Goal: Task Accomplishment & Management: Manage account settings

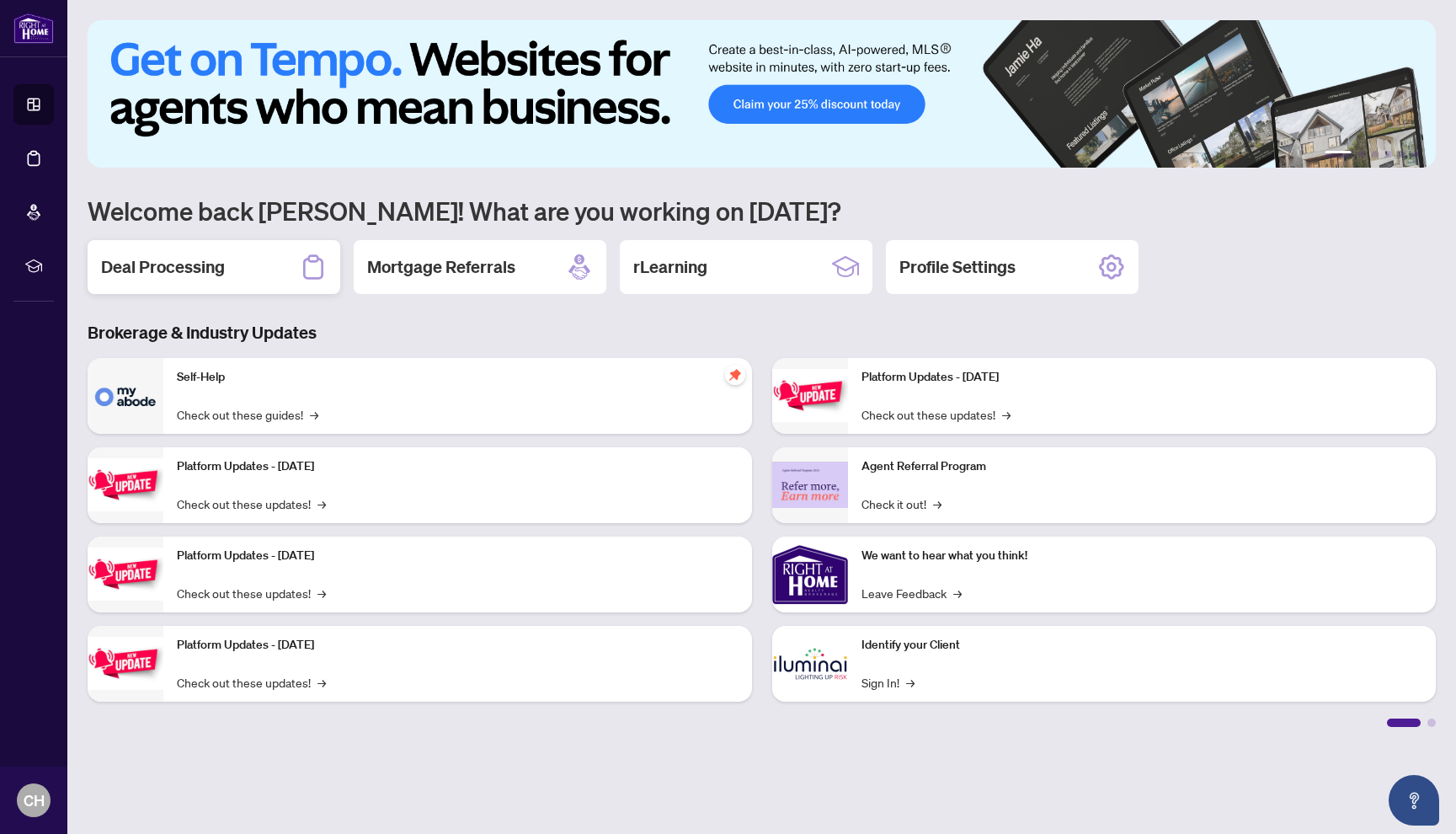
click at [175, 265] on h2 "Deal Processing" at bounding box center [162, 267] width 123 height 24
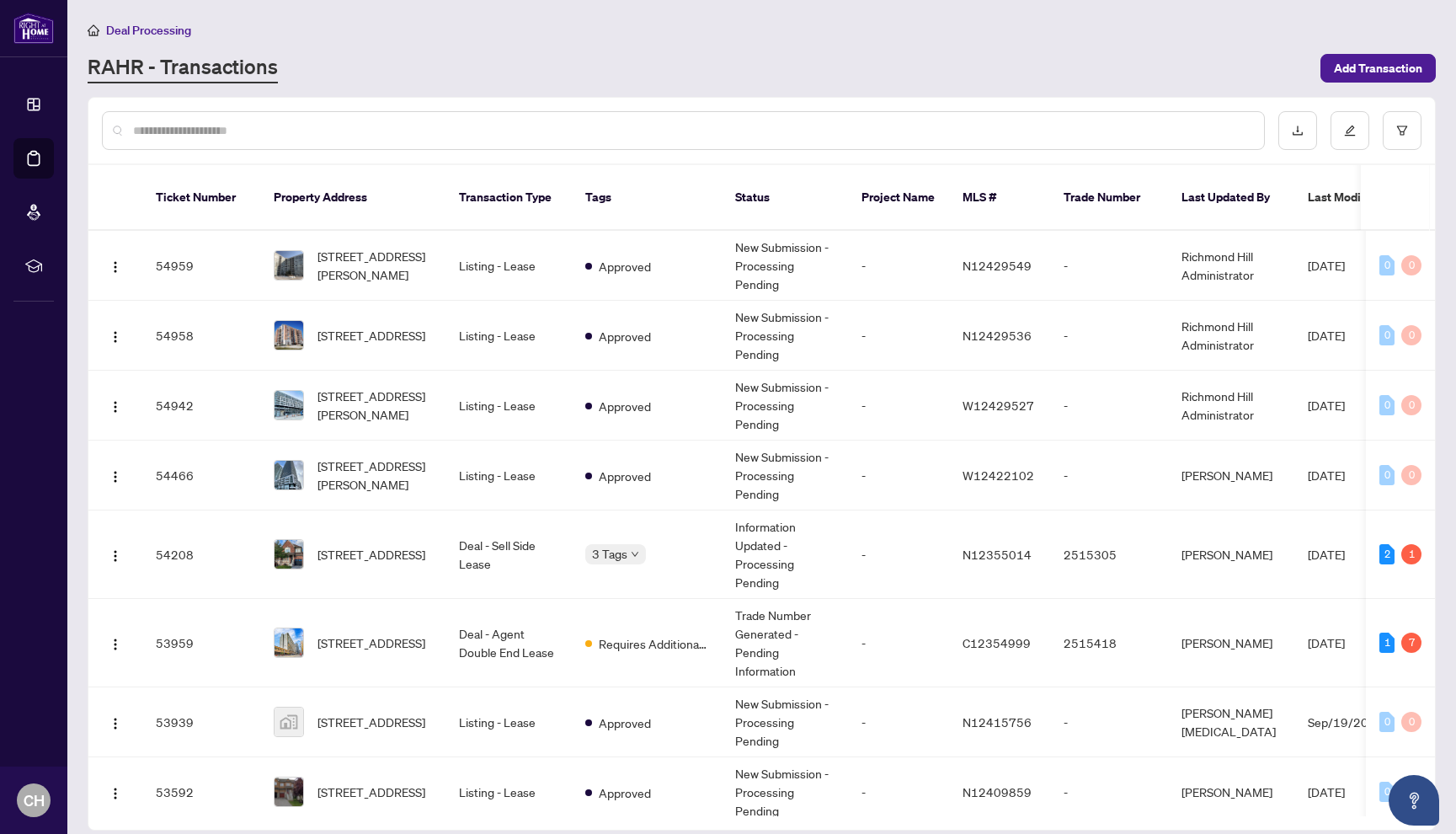
click at [182, 126] on input "text" at bounding box center [692, 130] width 1118 height 19
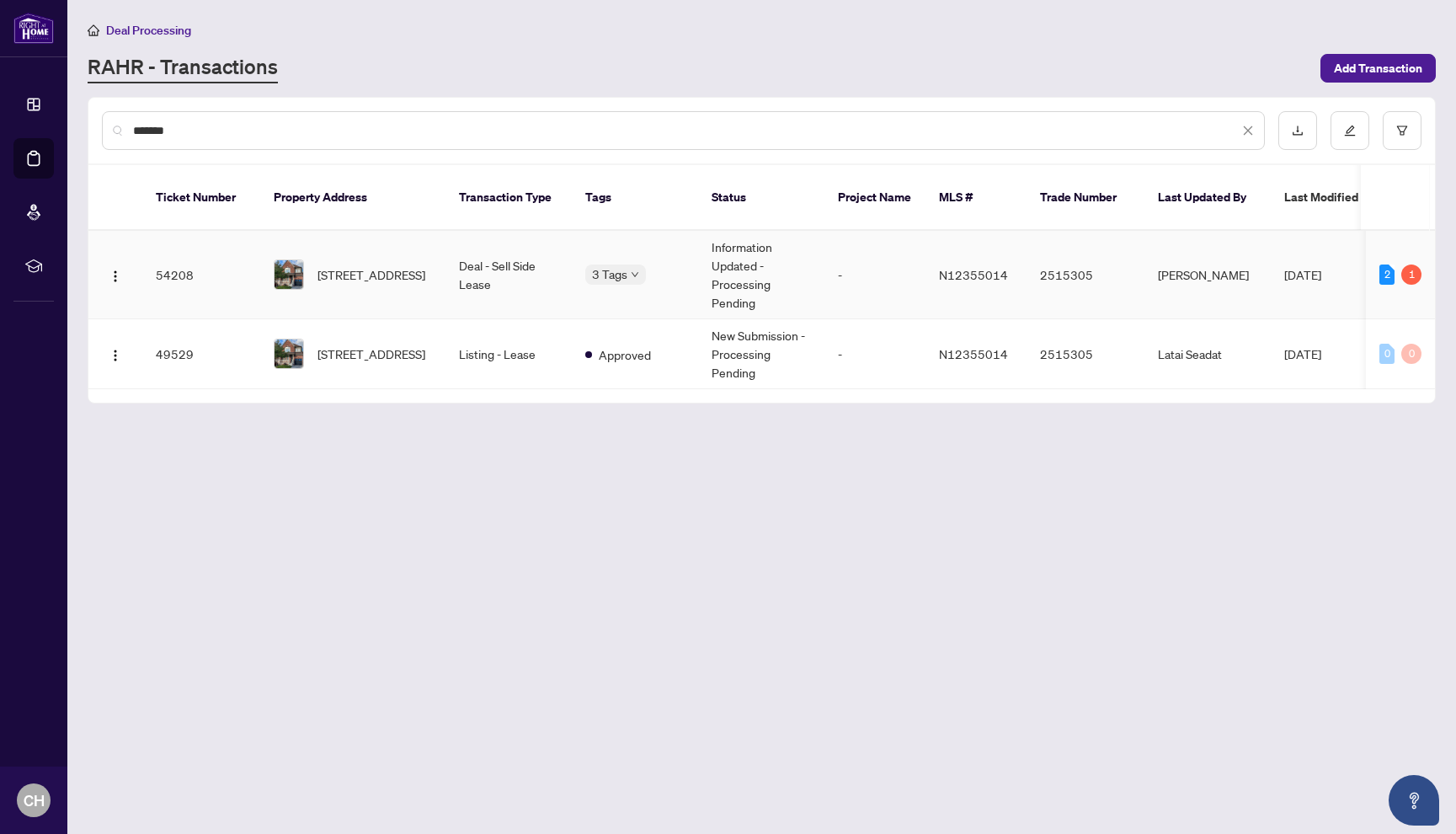
type input "*******"
click at [392, 282] on span "[STREET_ADDRESS]" at bounding box center [370, 275] width 108 height 19
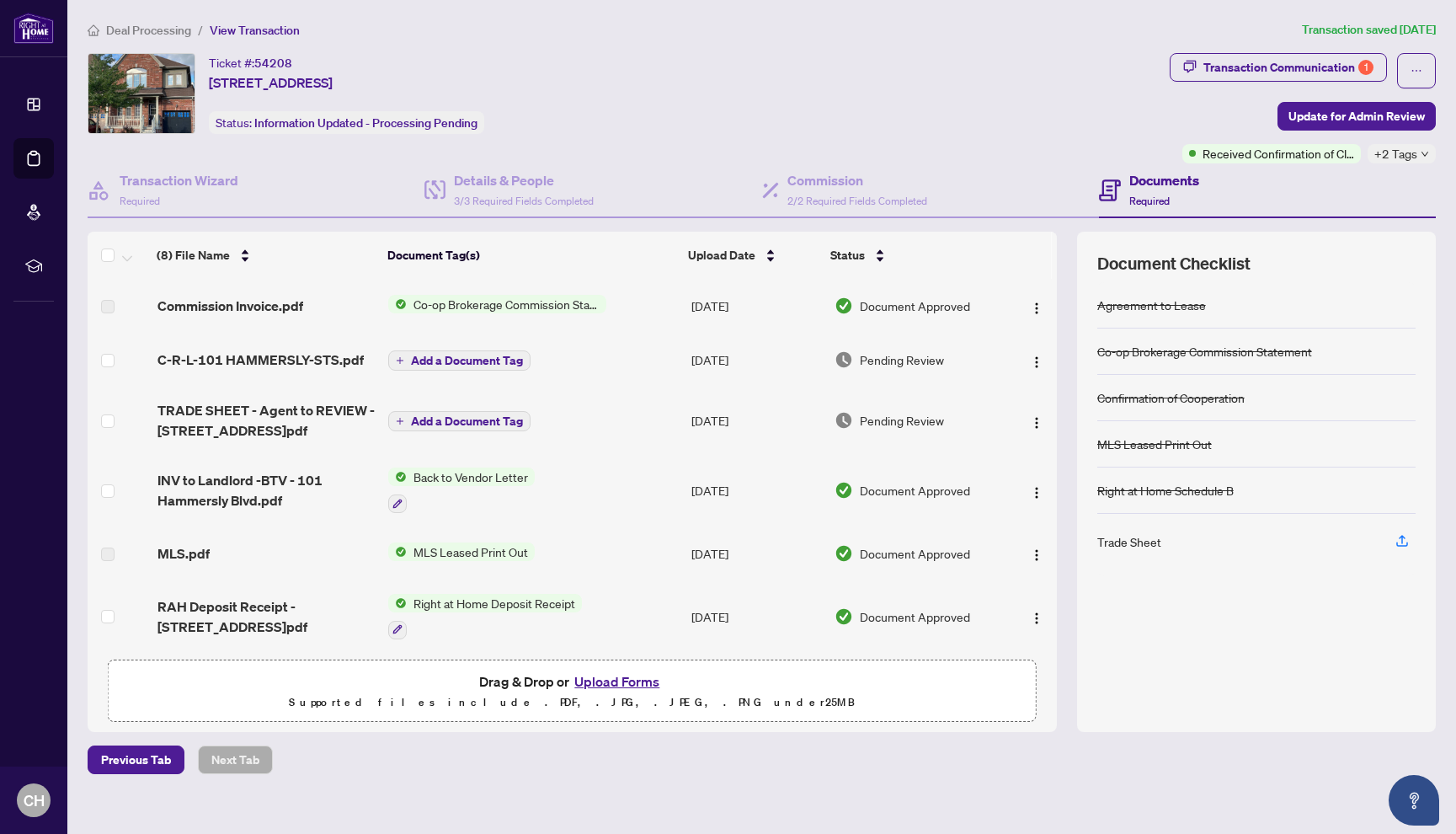
click at [156, 31] on span "Deal Processing" at bounding box center [148, 30] width 85 height 15
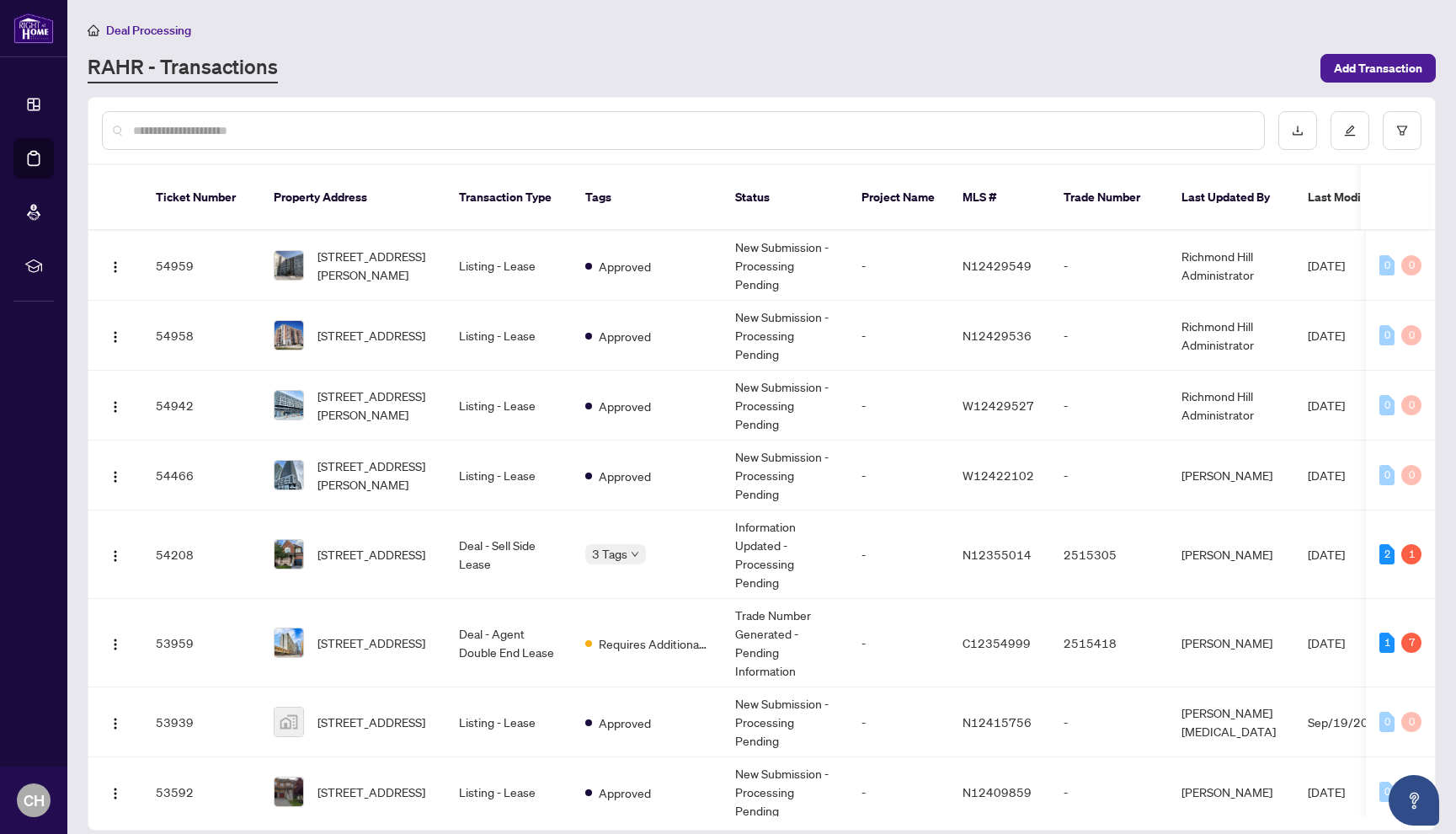
click at [244, 132] on input "text" at bounding box center [692, 130] width 1118 height 19
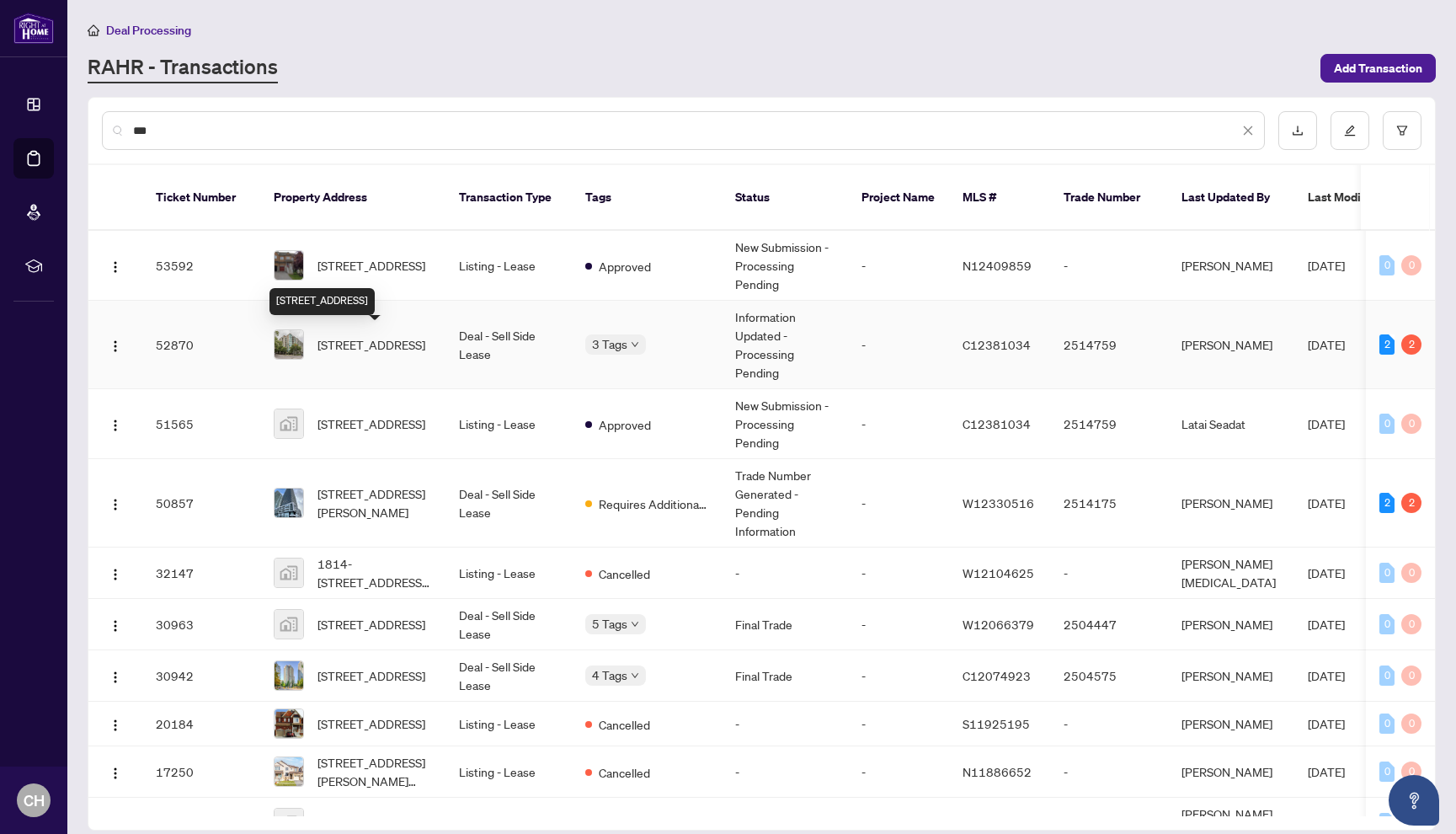
type input "***"
click at [363, 340] on span "[STREET_ADDRESS]" at bounding box center [370, 344] width 108 height 19
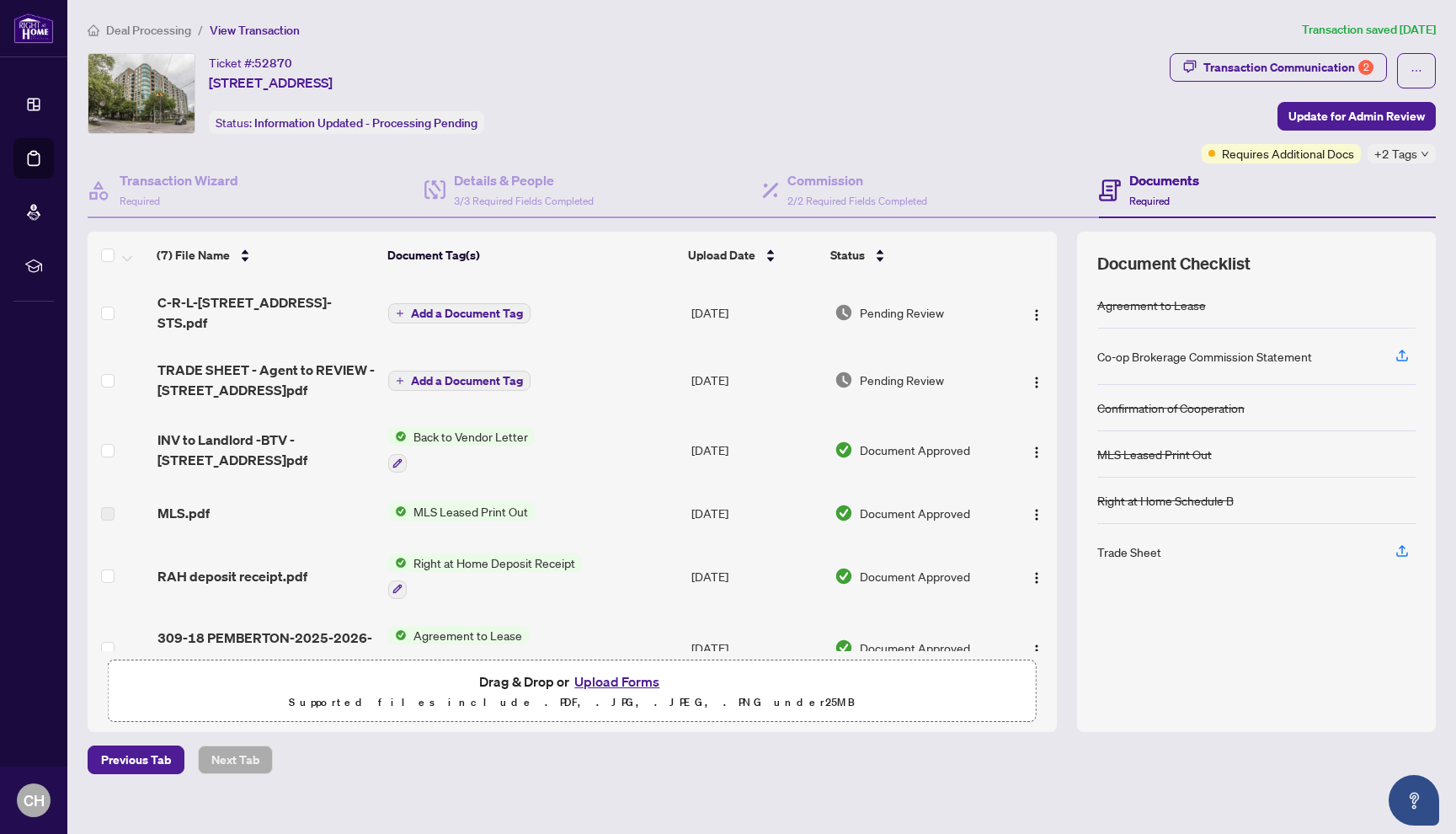
click at [162, 31] on span "Deal Processing" at bounding box center [148, 30] width 85 height 15
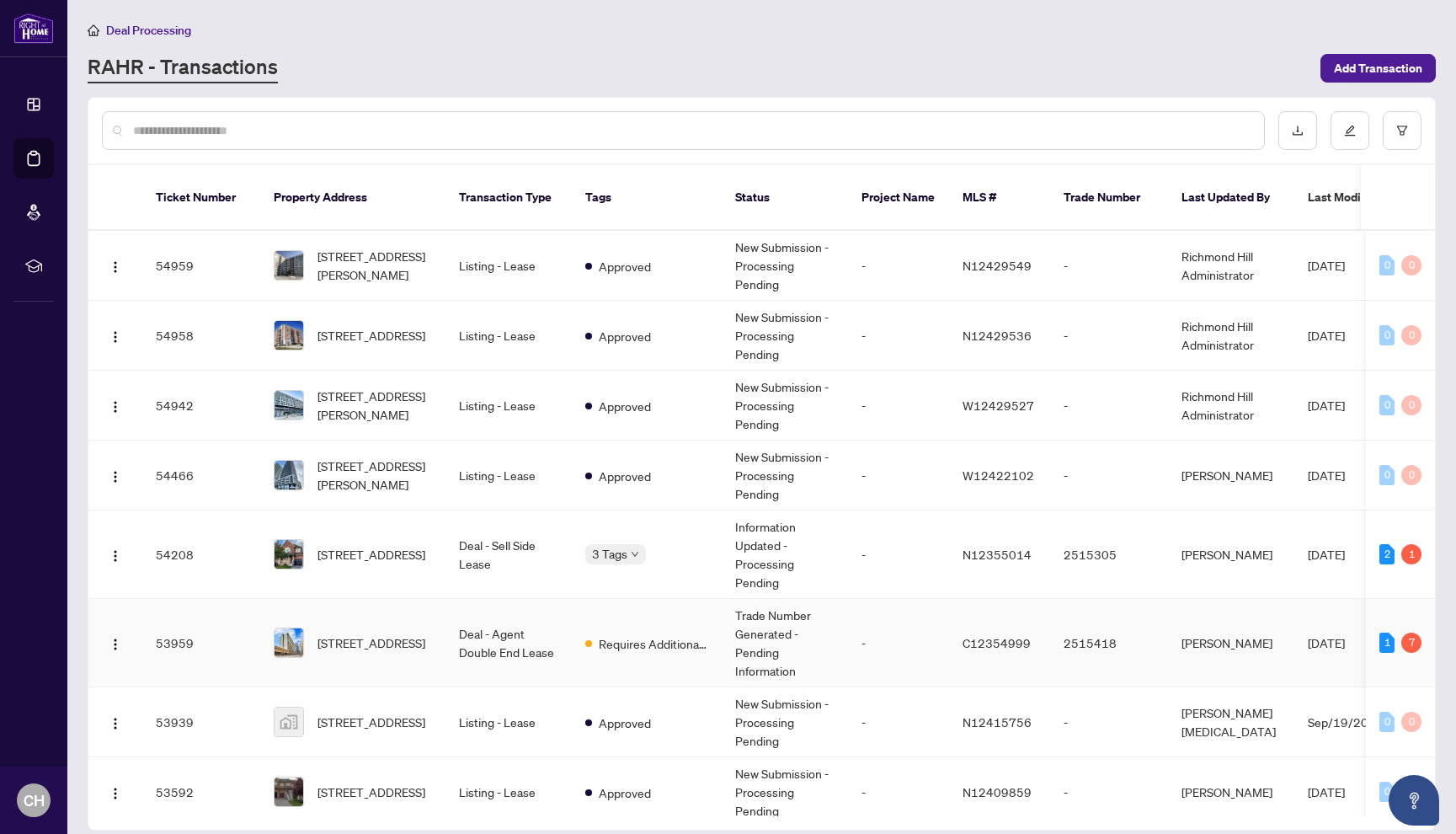
click at [410, 652] on span "[STREET_ADDRESS]" at bounding box center [370, 642] width 108 height 19
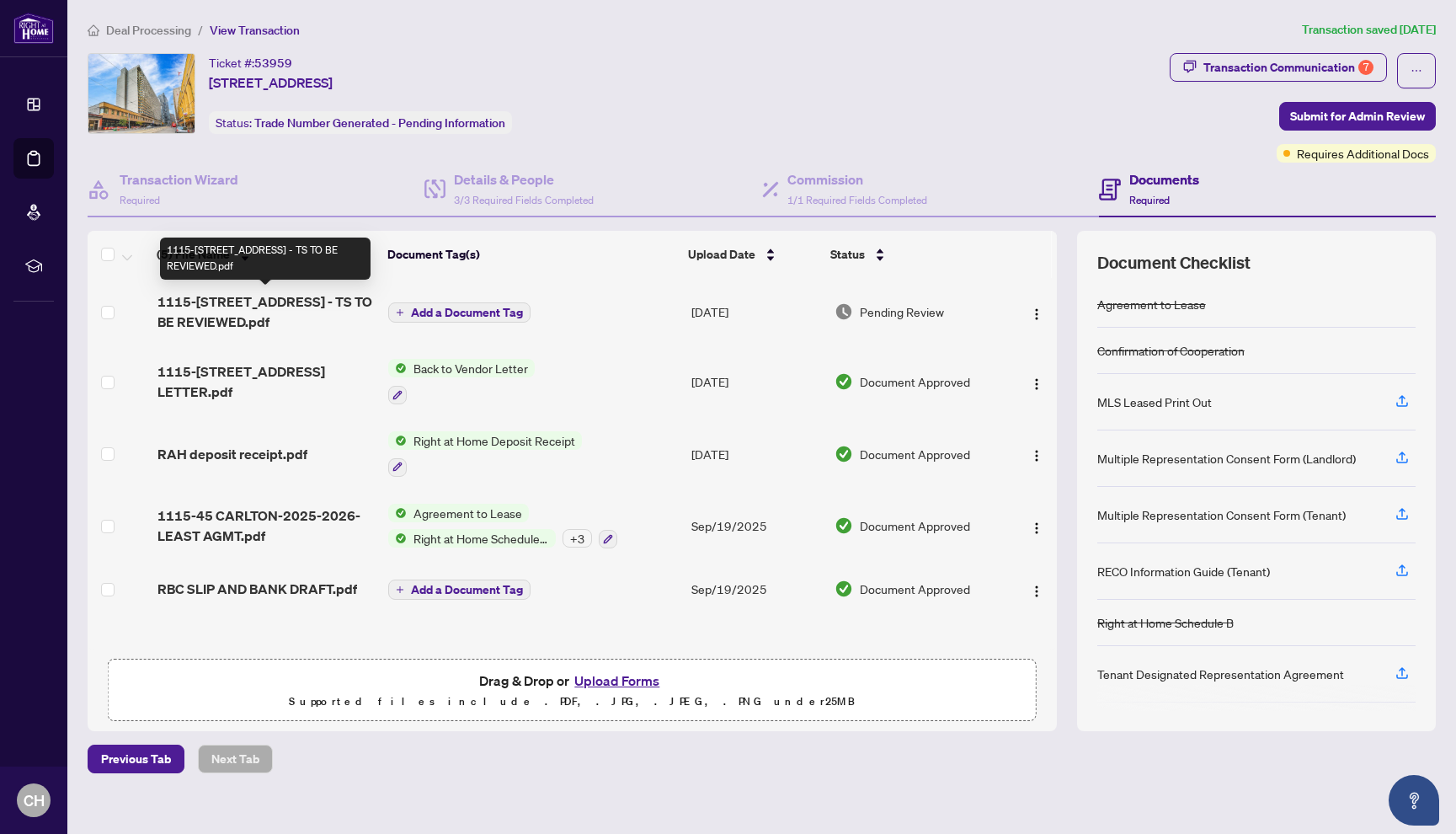
click at [255, 293] on span "1115-[STREET_ADDRESS] - TS TO BE REVIEWED.pdf" at bounding box center [266, 311] width 218 height 41
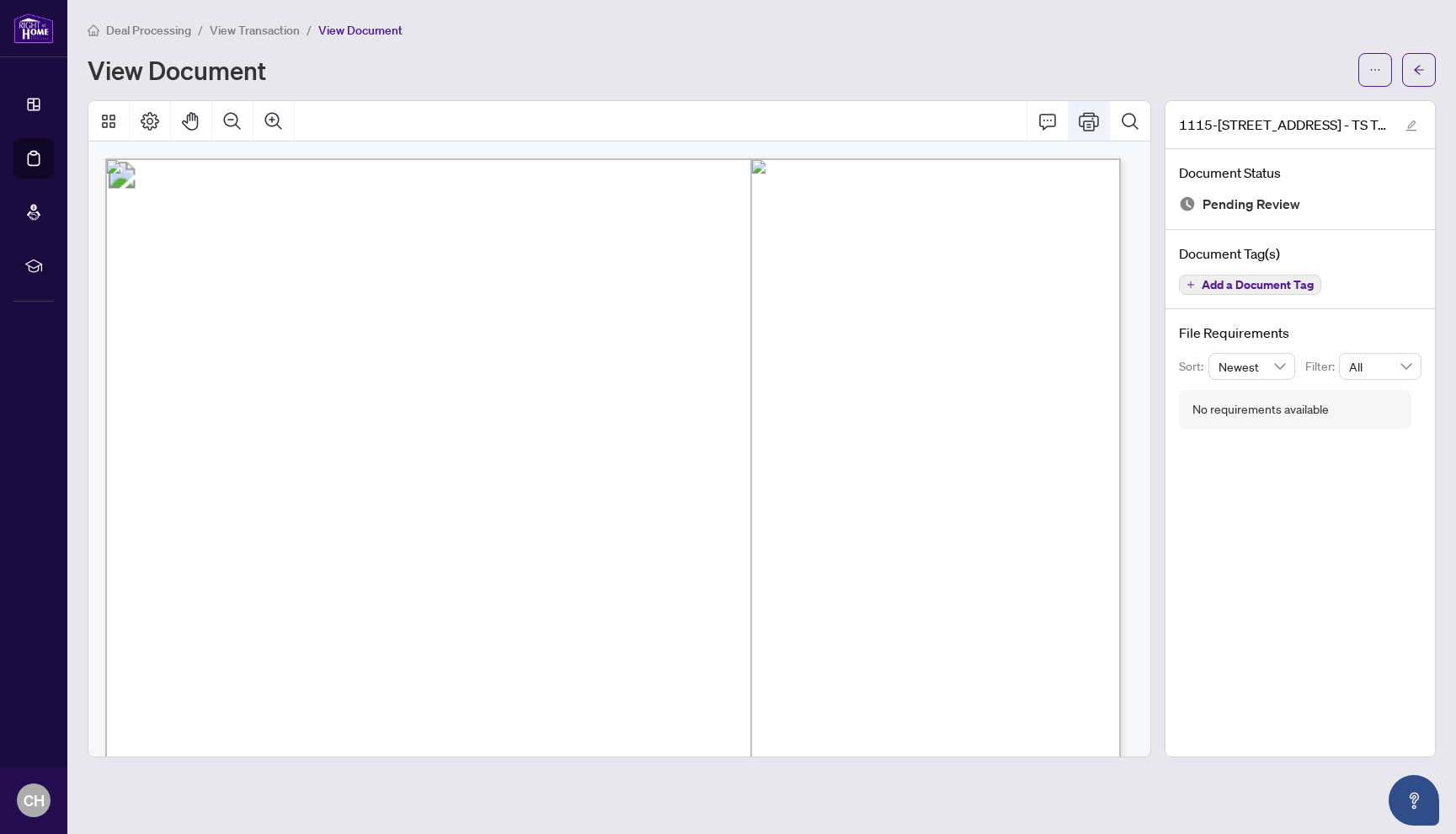
click at [1093, 123] on icon "Print" at bounding box center [1089, 122] width 20 height 20
click at [145, 31] on span "Deal Processing" at bounding box center [148, 30] width 85 height 15
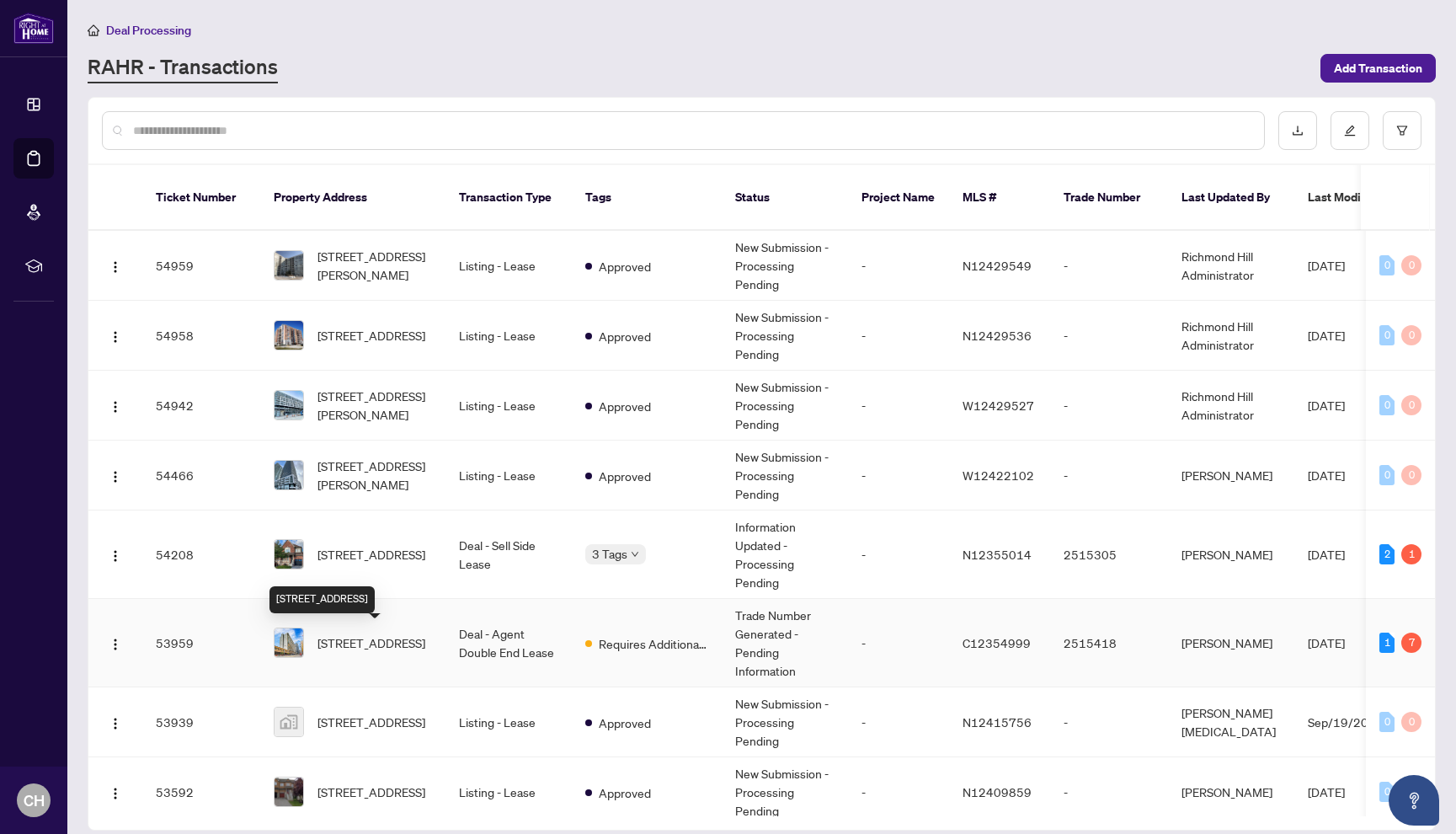
click at [377, 643] on span "[STREET_ADDRESS]" at bounding box center [370, 642] width 108 height 19
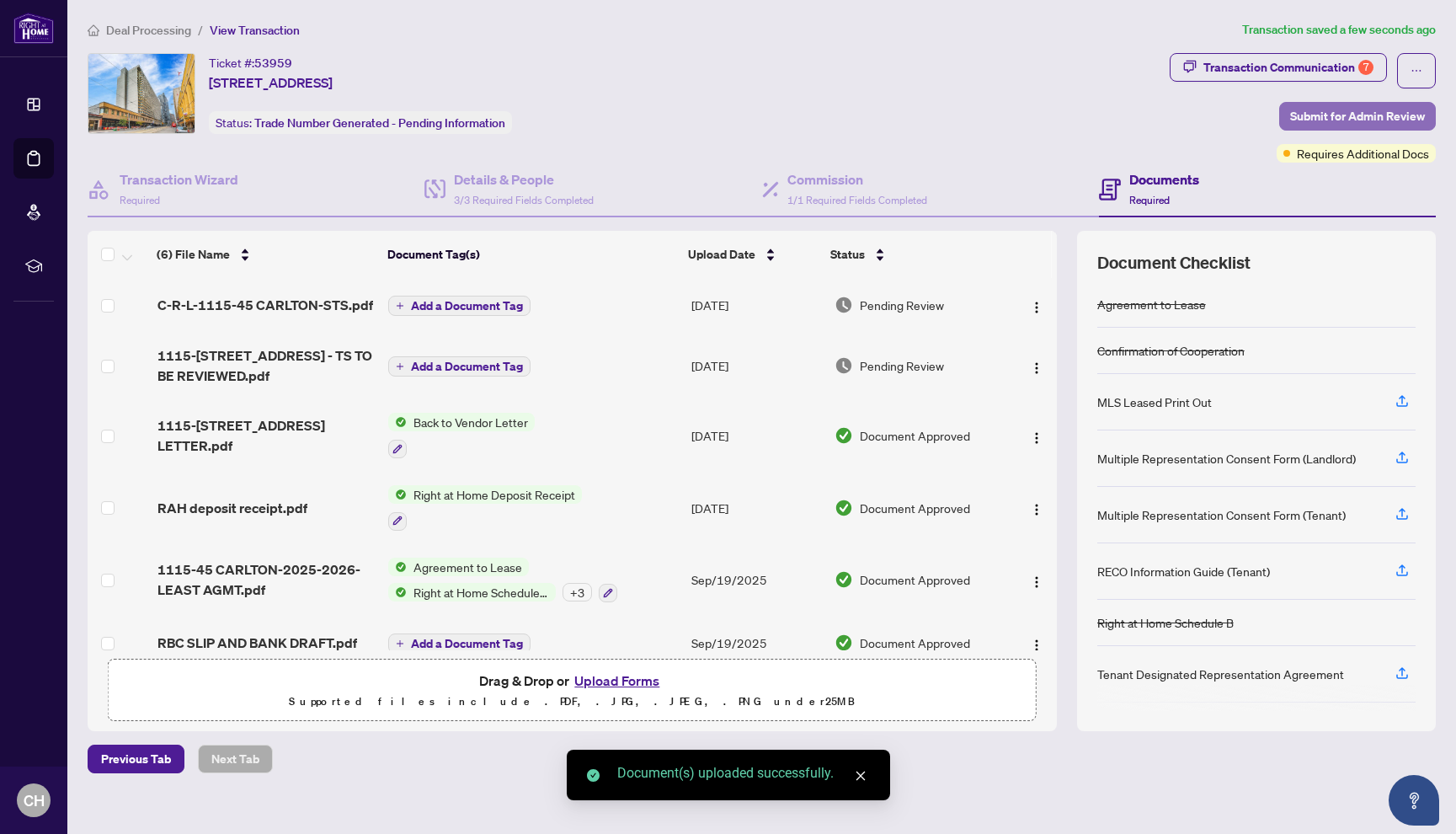
click at [1332, 116] on span "Submit for Admin Review" at bounding box center [1357, 116] width 134 height 27
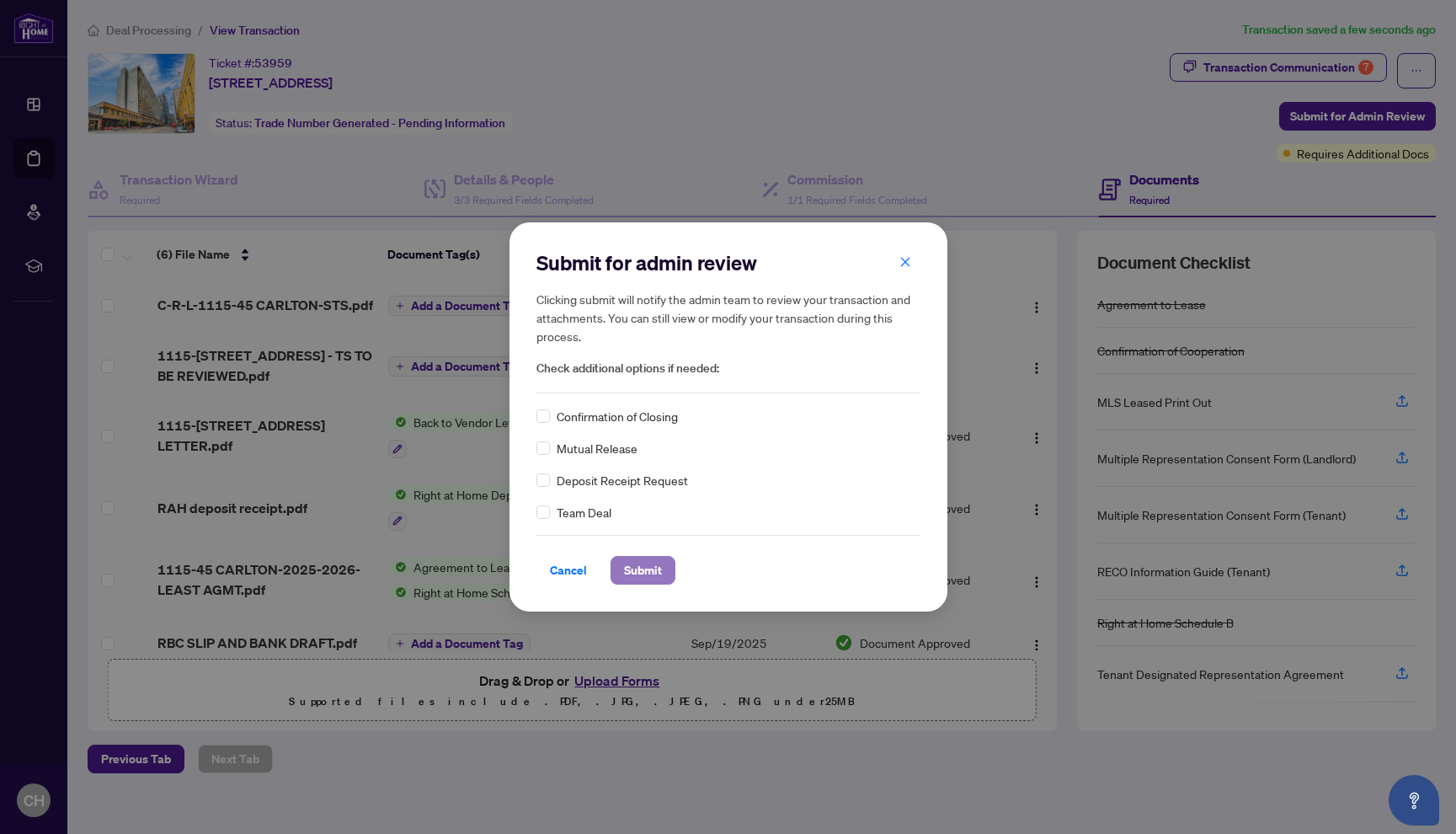
click at [632, 566] on span "Submit" at bounding box center [643, 570] width 38 height 27
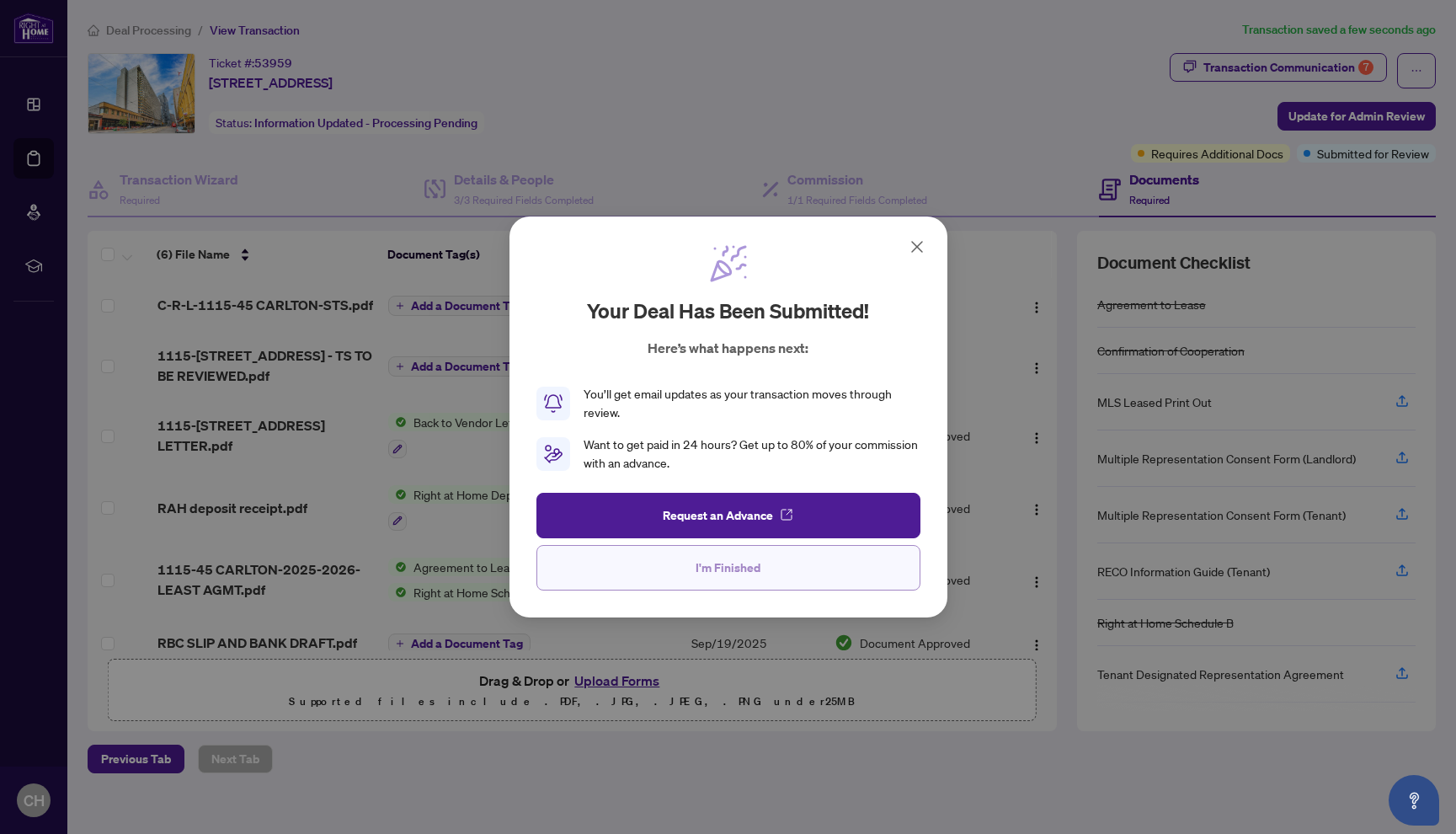
click at [700, 563] on span "I'm Finished" at bounding box center [728, 567] width 65 height 27
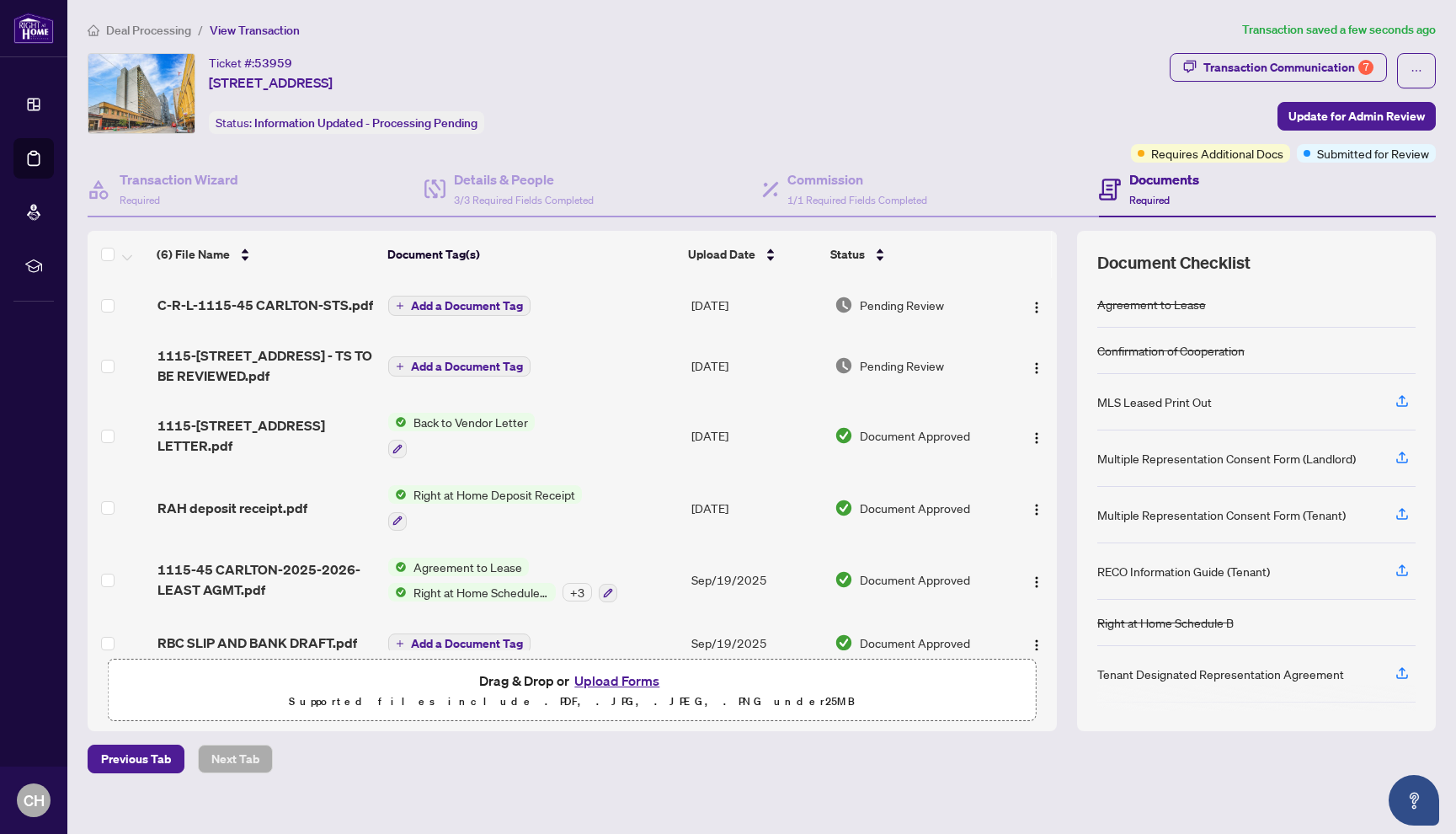
click at [157, 26] on span "Deal Processing" at bounding box center [148, 30] width 85 height 15
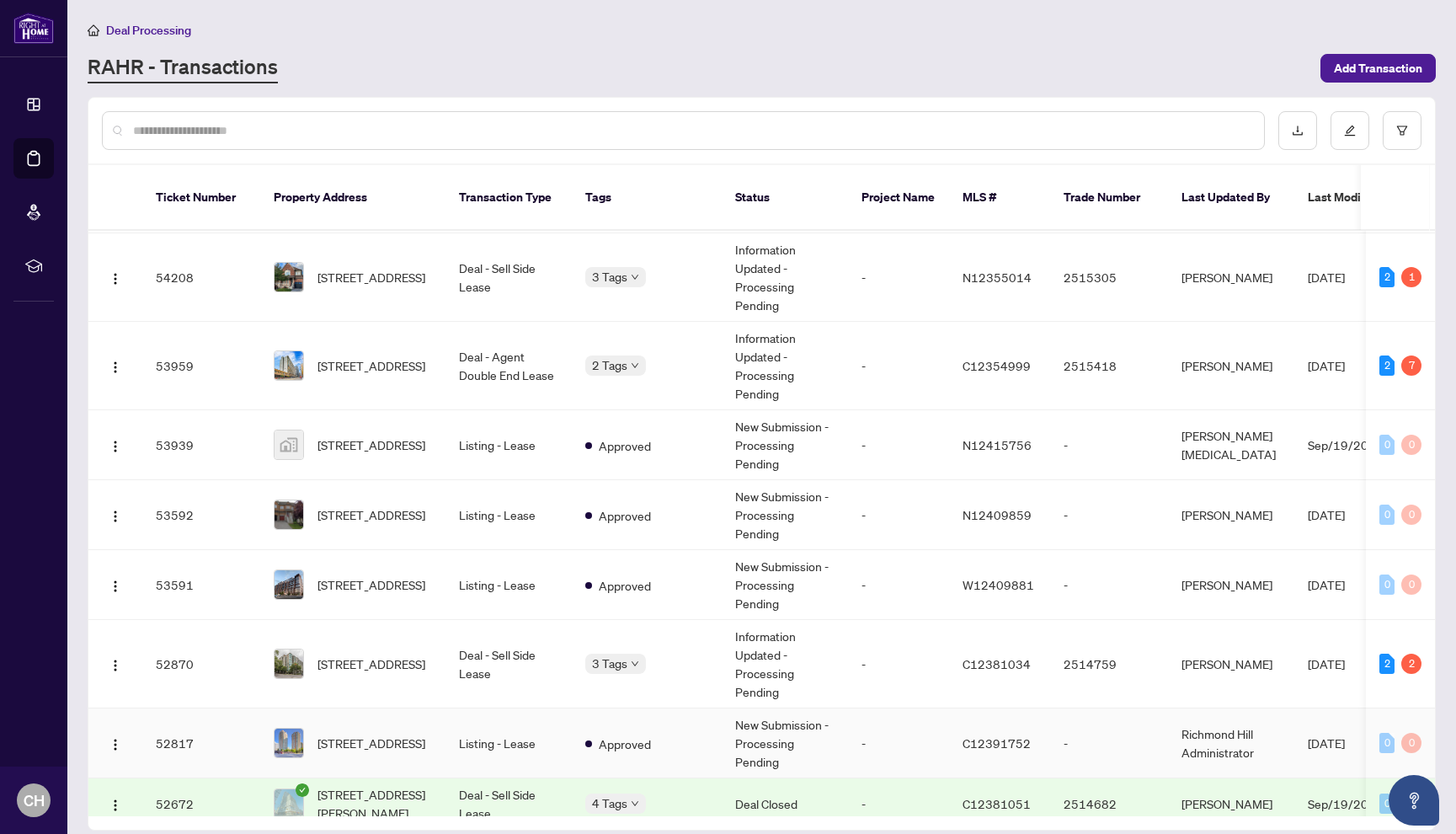
scroll to position [351, 0]
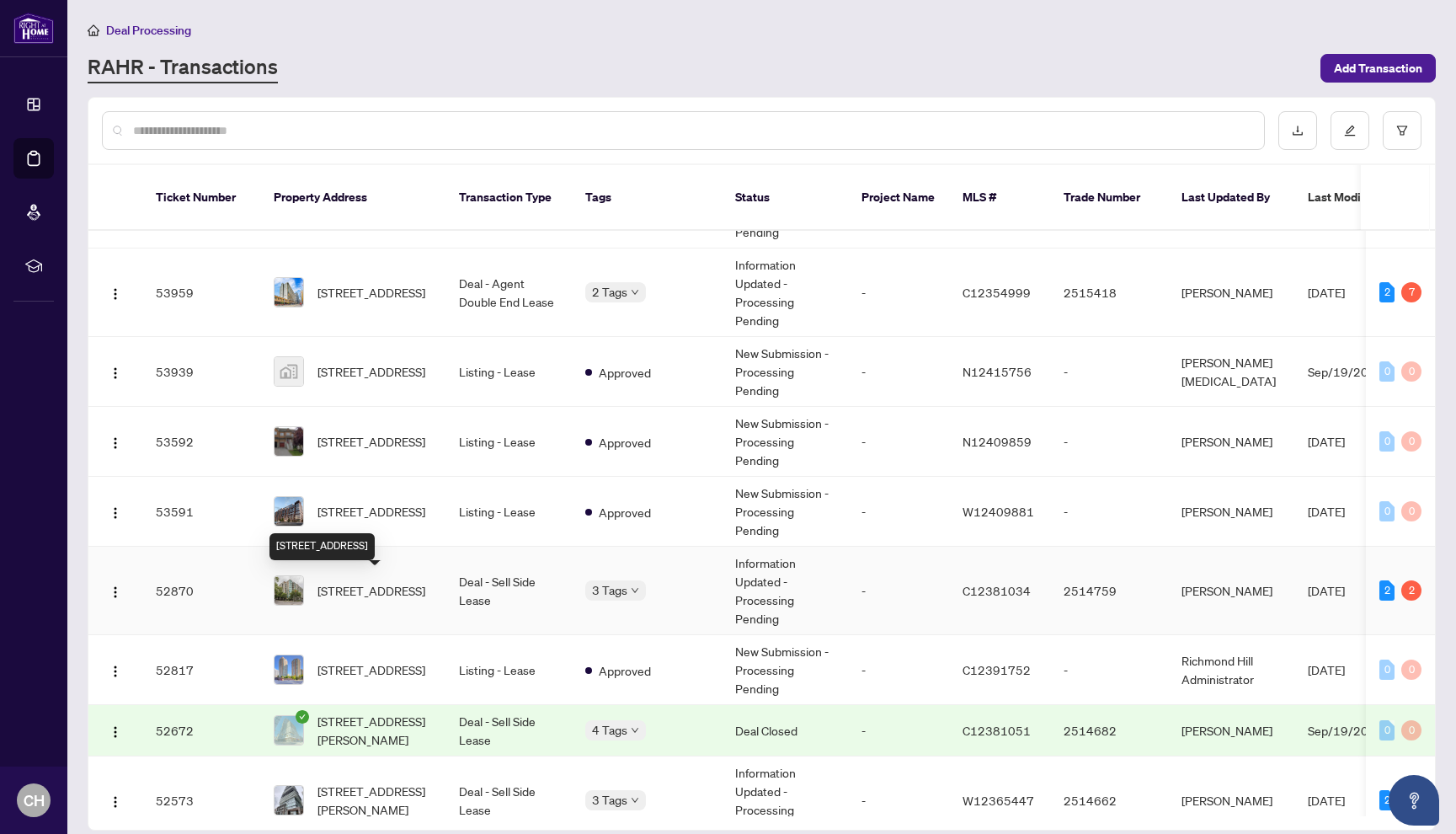
click at [407, 599] on span "[STREET_ADDRESS]" at bounding box center [370, 590] width 108 height 19
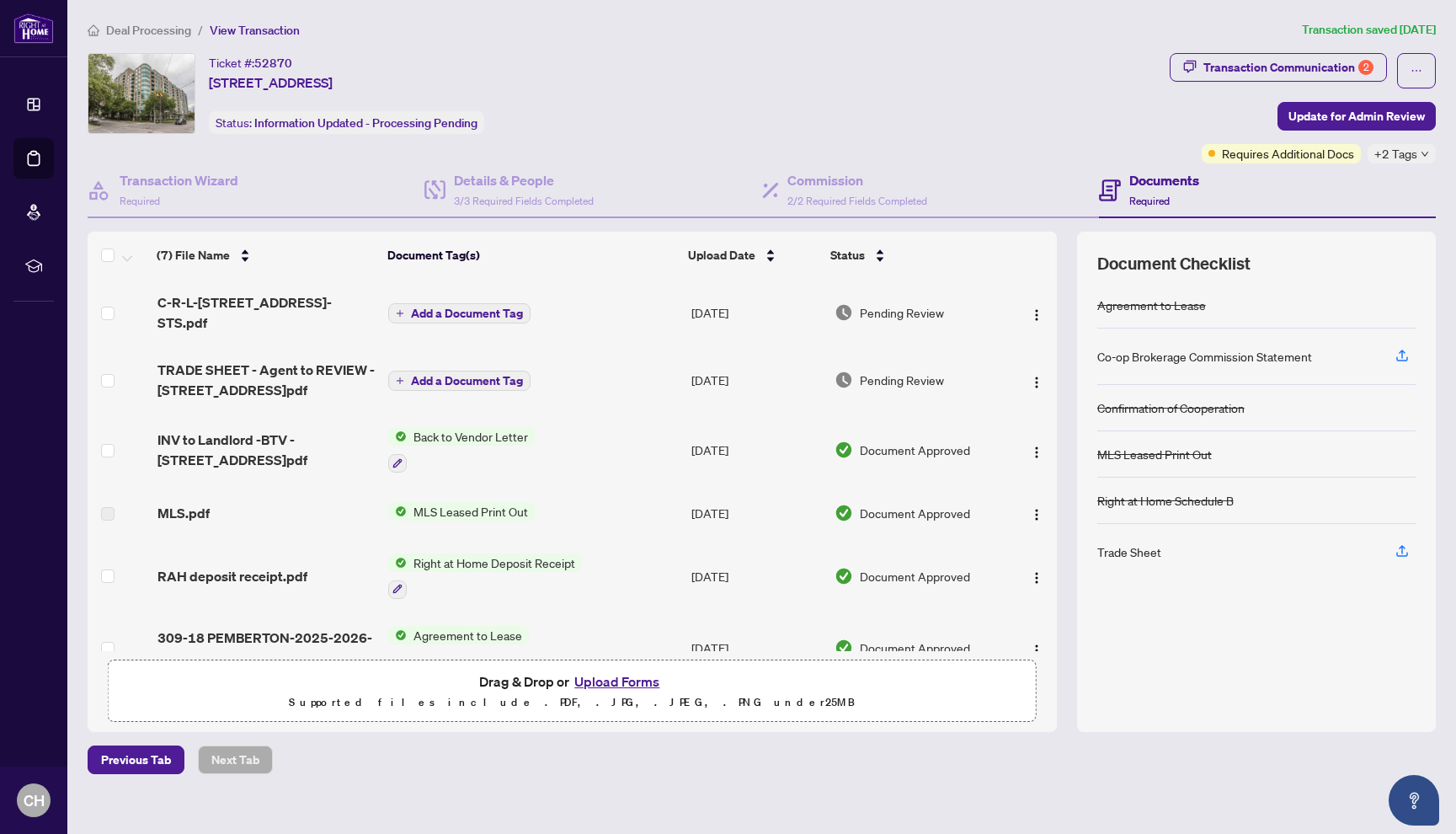
click at [150, 25] on span "Deal Processing" at bounding box center [148, 30] width 85 height 15
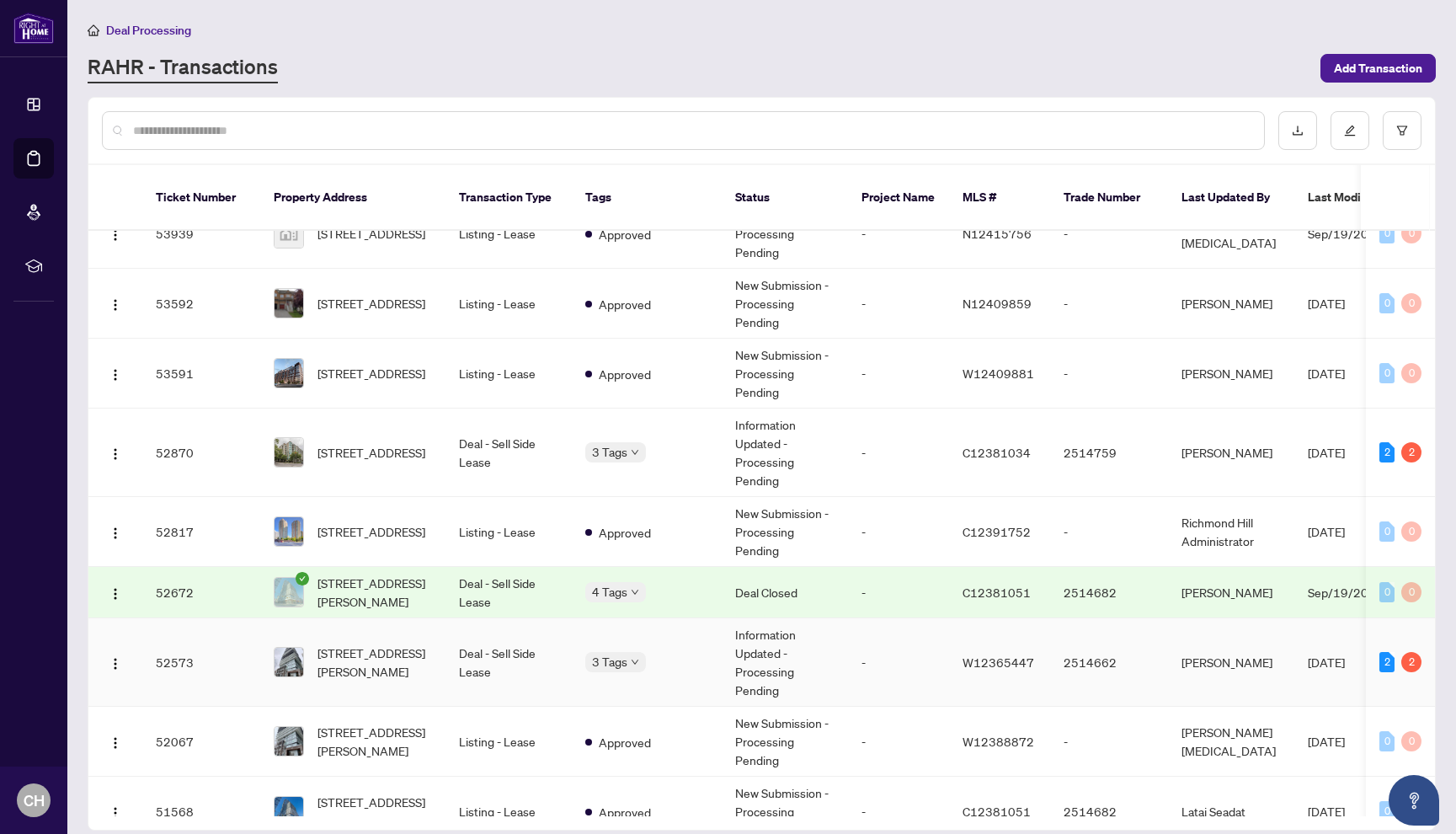
scroll to position [509, 0]
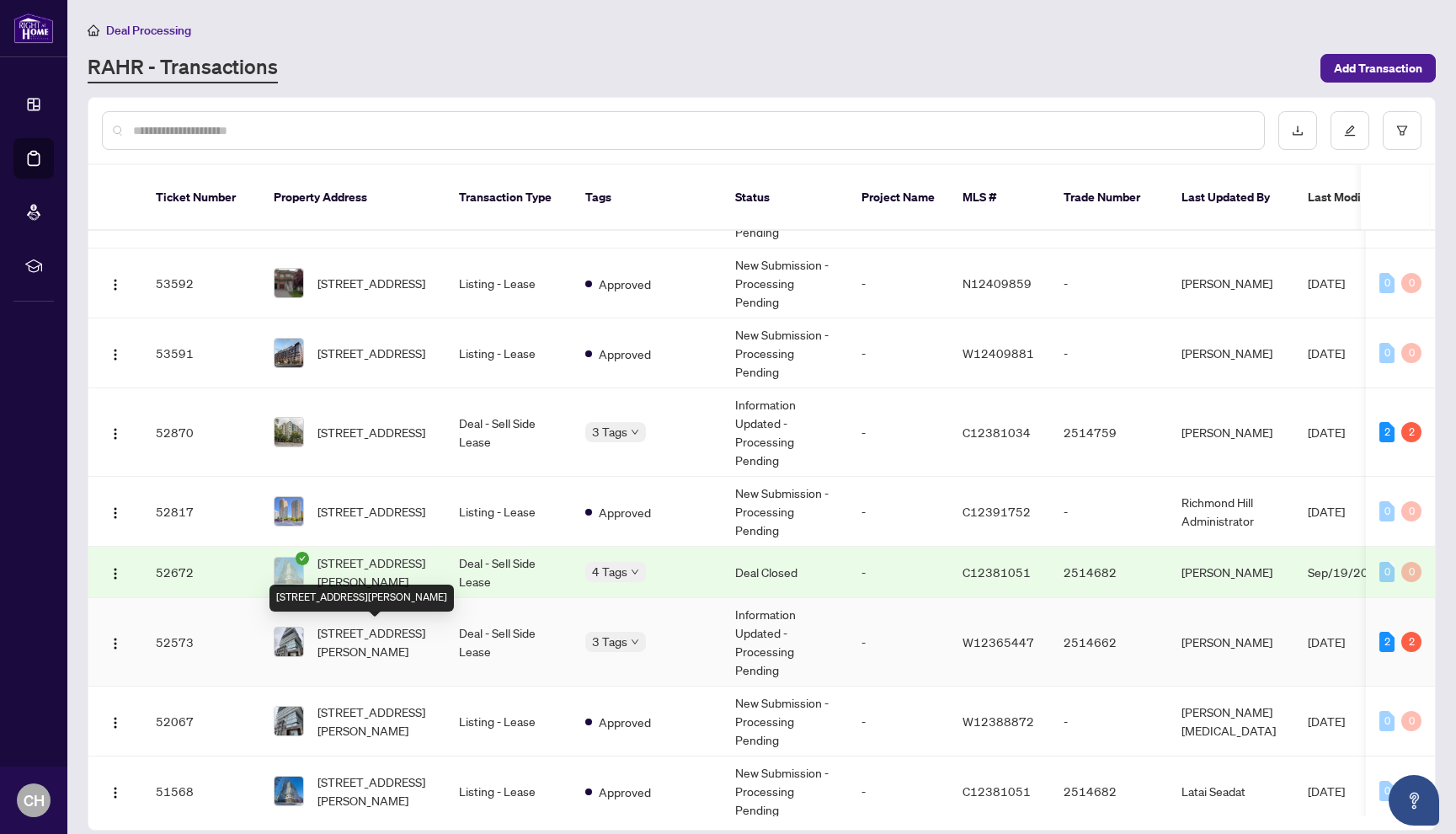
click at [403, 654] on span "[STREET_ADDRESS][PERSON_NAME]" at bounding box center [374, 642] width 115 height 38
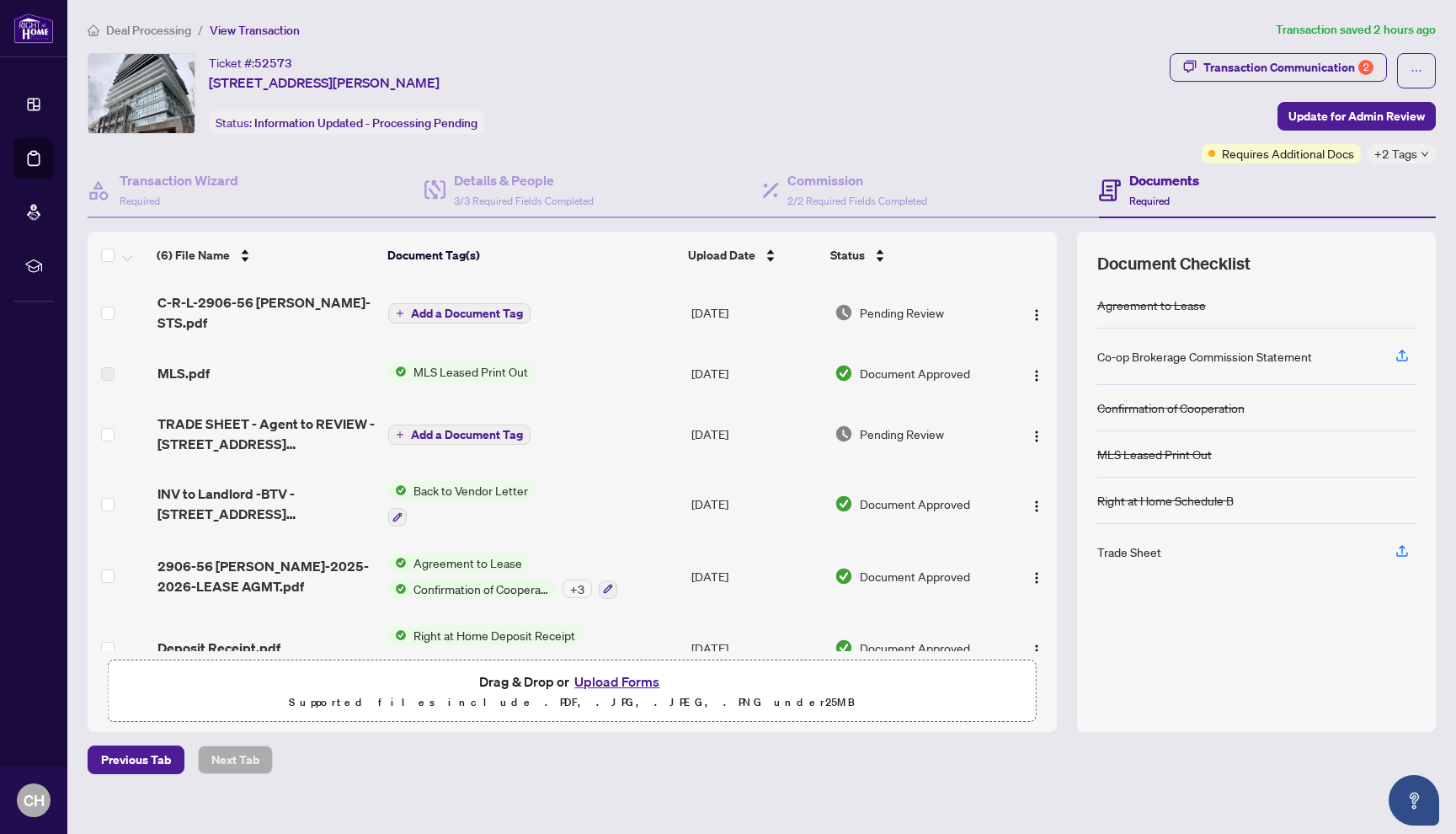
click at [151, 29] on span "Deal Processing" at bounding box center [148, 30] width 85 height 15
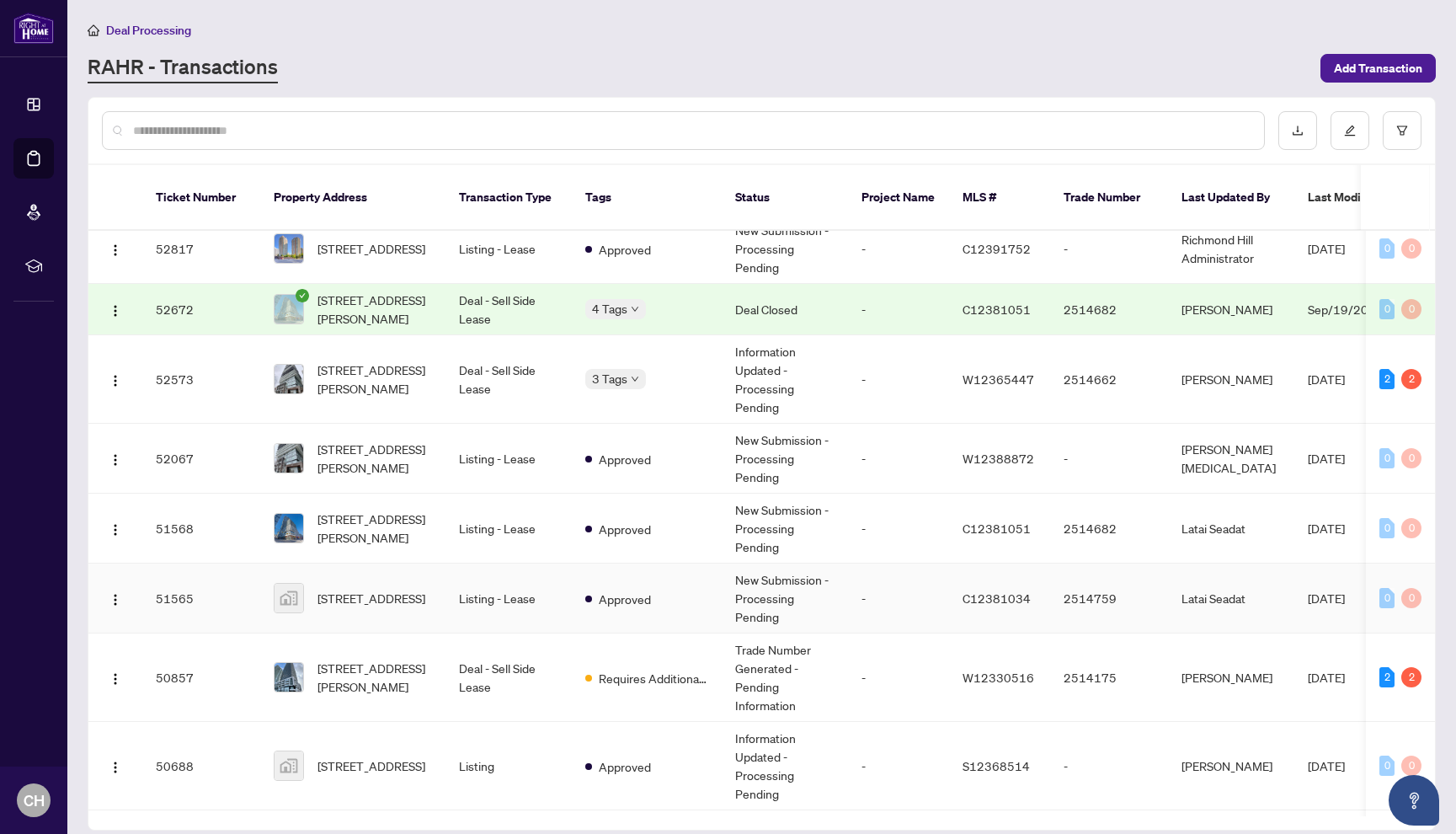
scroll to position [792, 0]
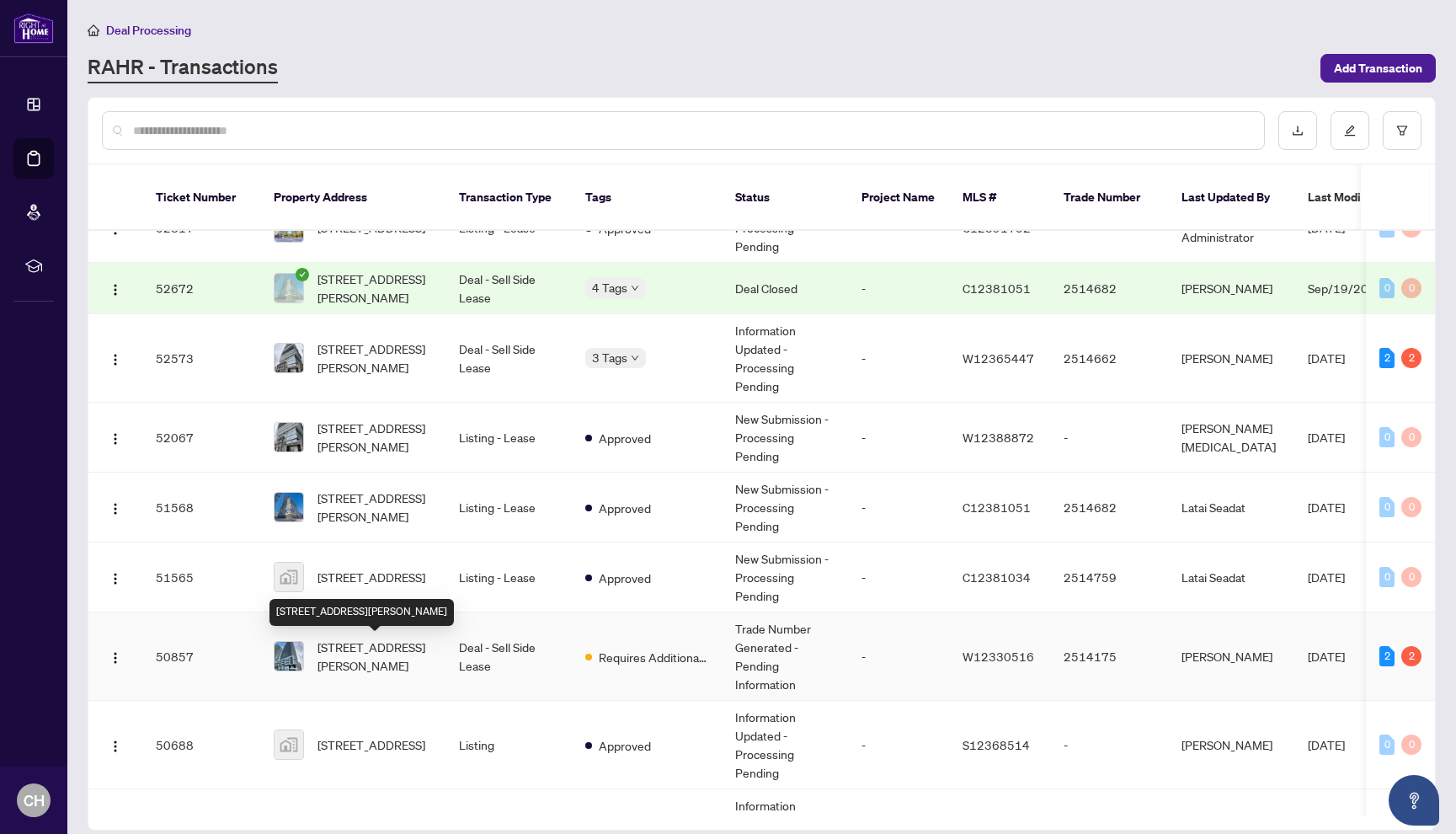
click at [389, 668] on span "[STREET_ADDRESS][PERSON_NAME]" at bounding box center [374, 657] width 115 height 38
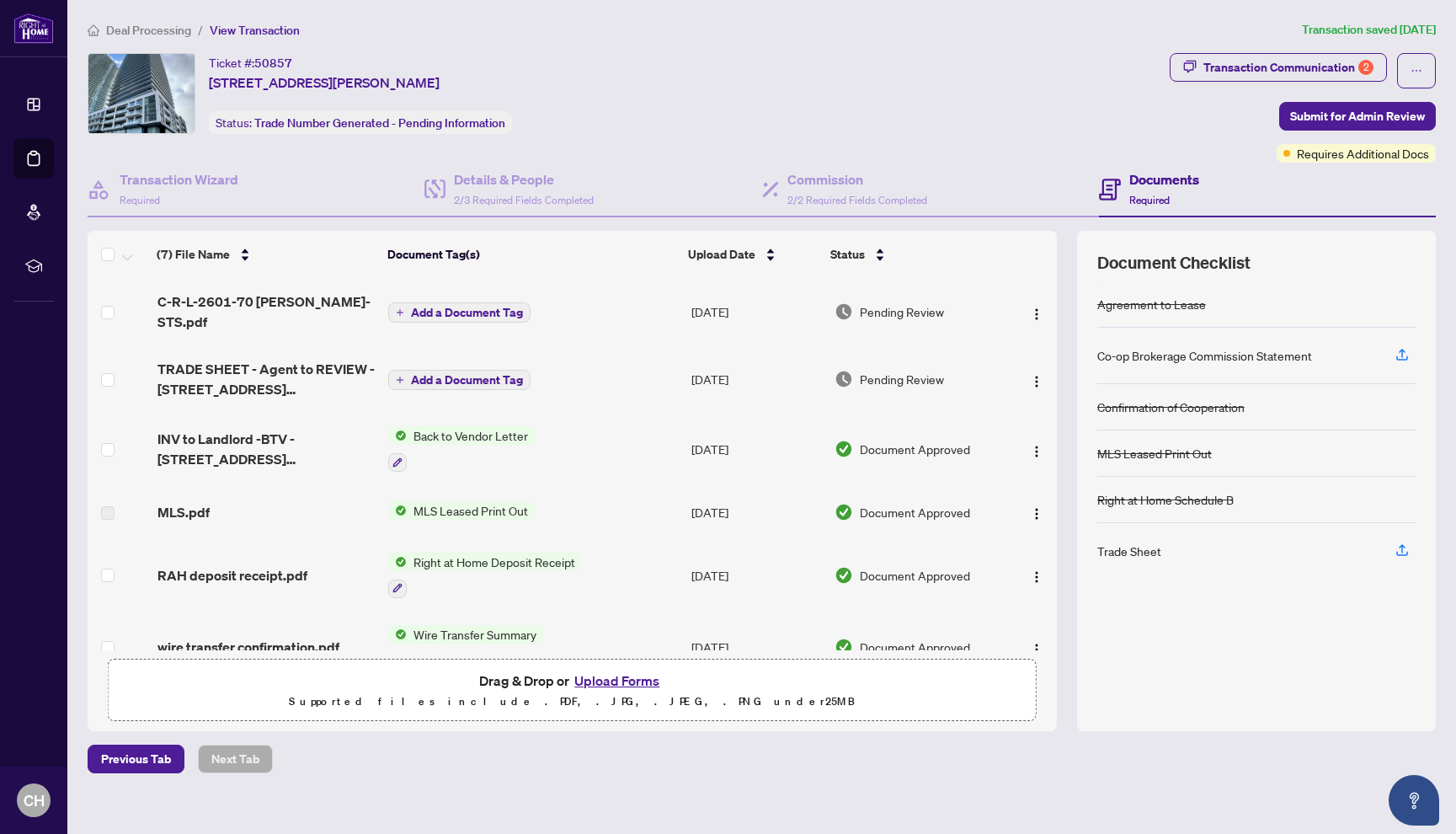
click at [159, 32] on span "Deal Processing" at bounding box center [148, 30] width 85 height 15
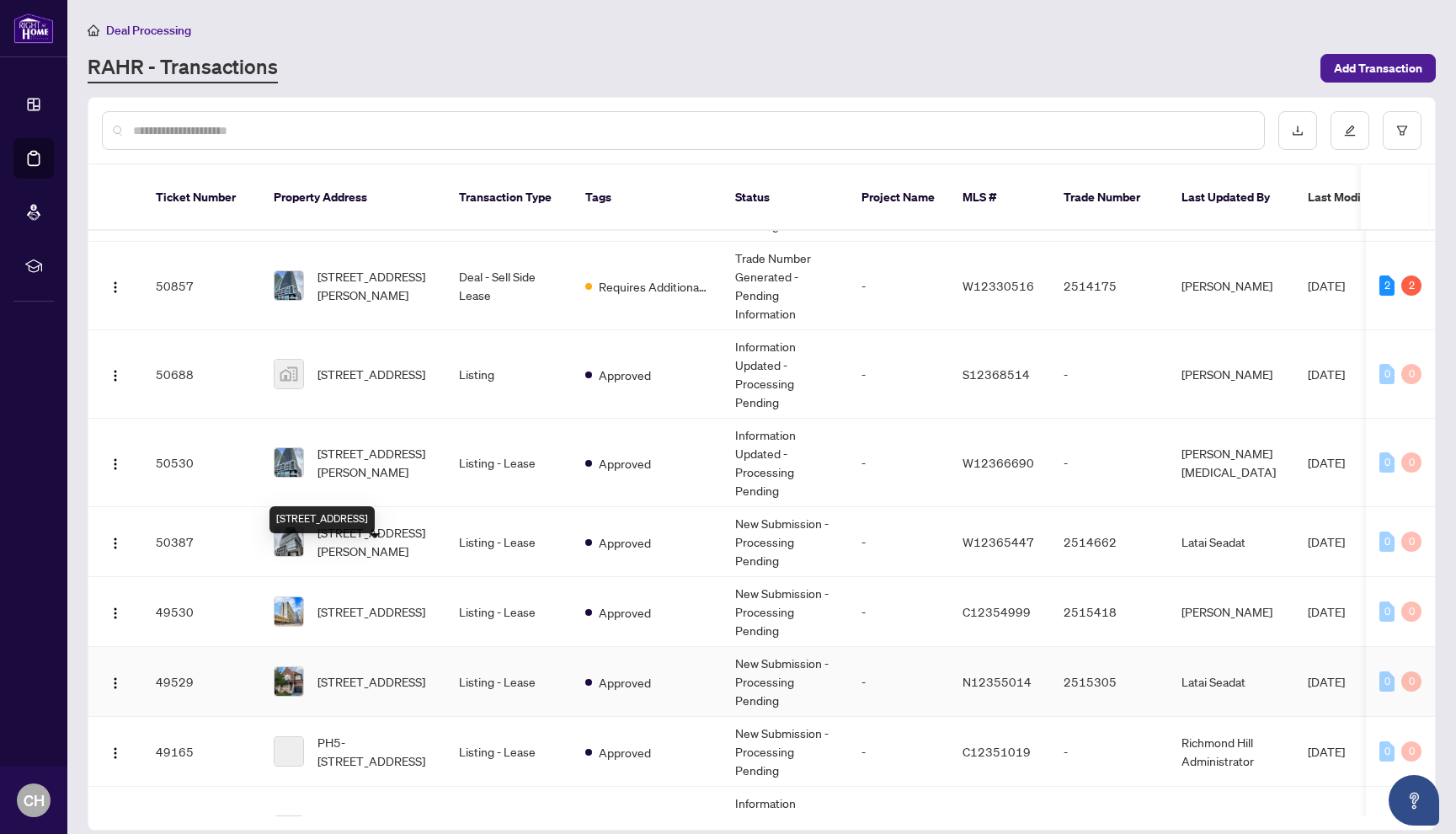
scroll to position [1468, 0]
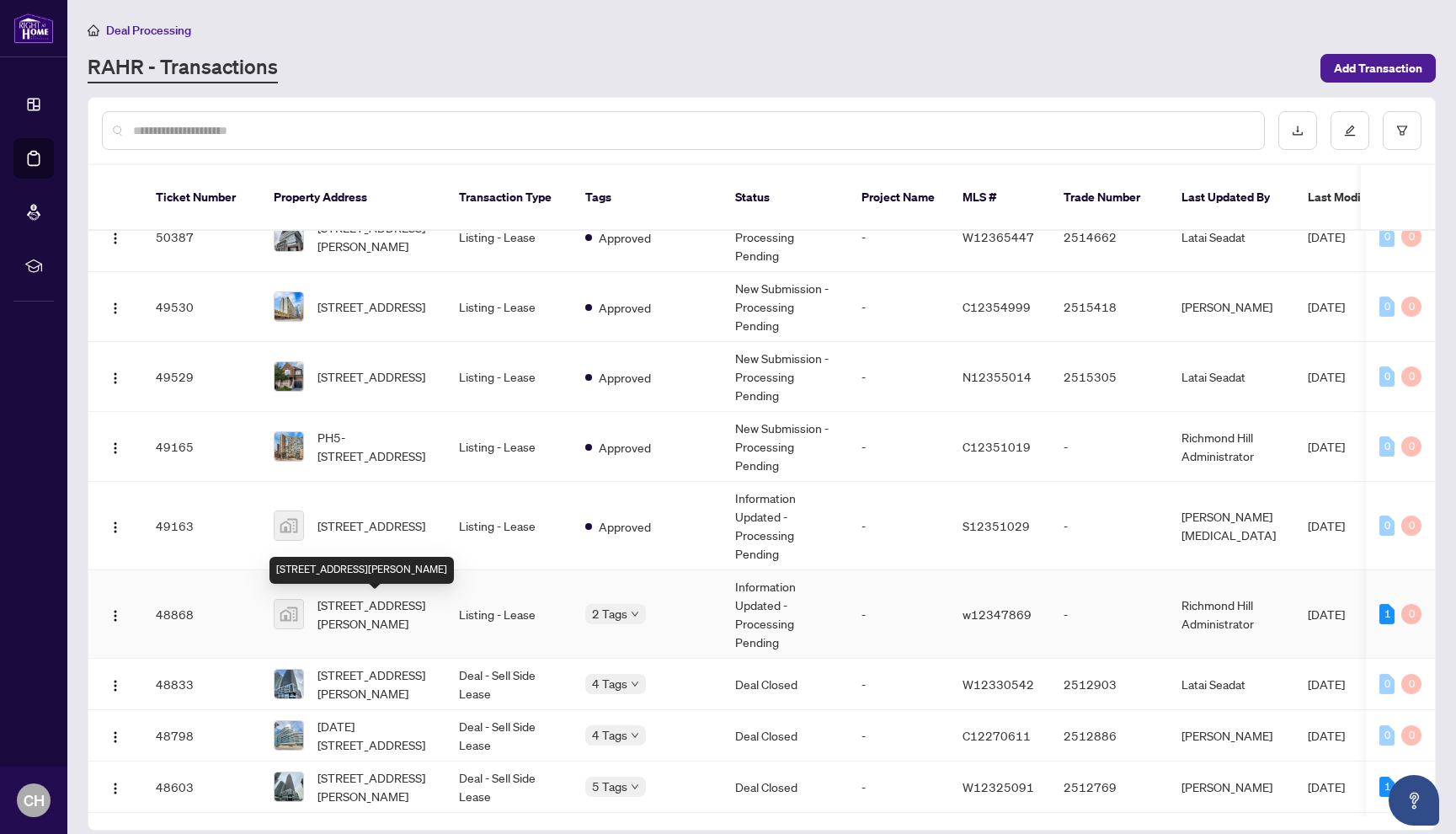
click at [417, 610] on span "[STREET_ADDRESS][PERSON_NAME]" at bounding box center [374, 615] width 115 height 38
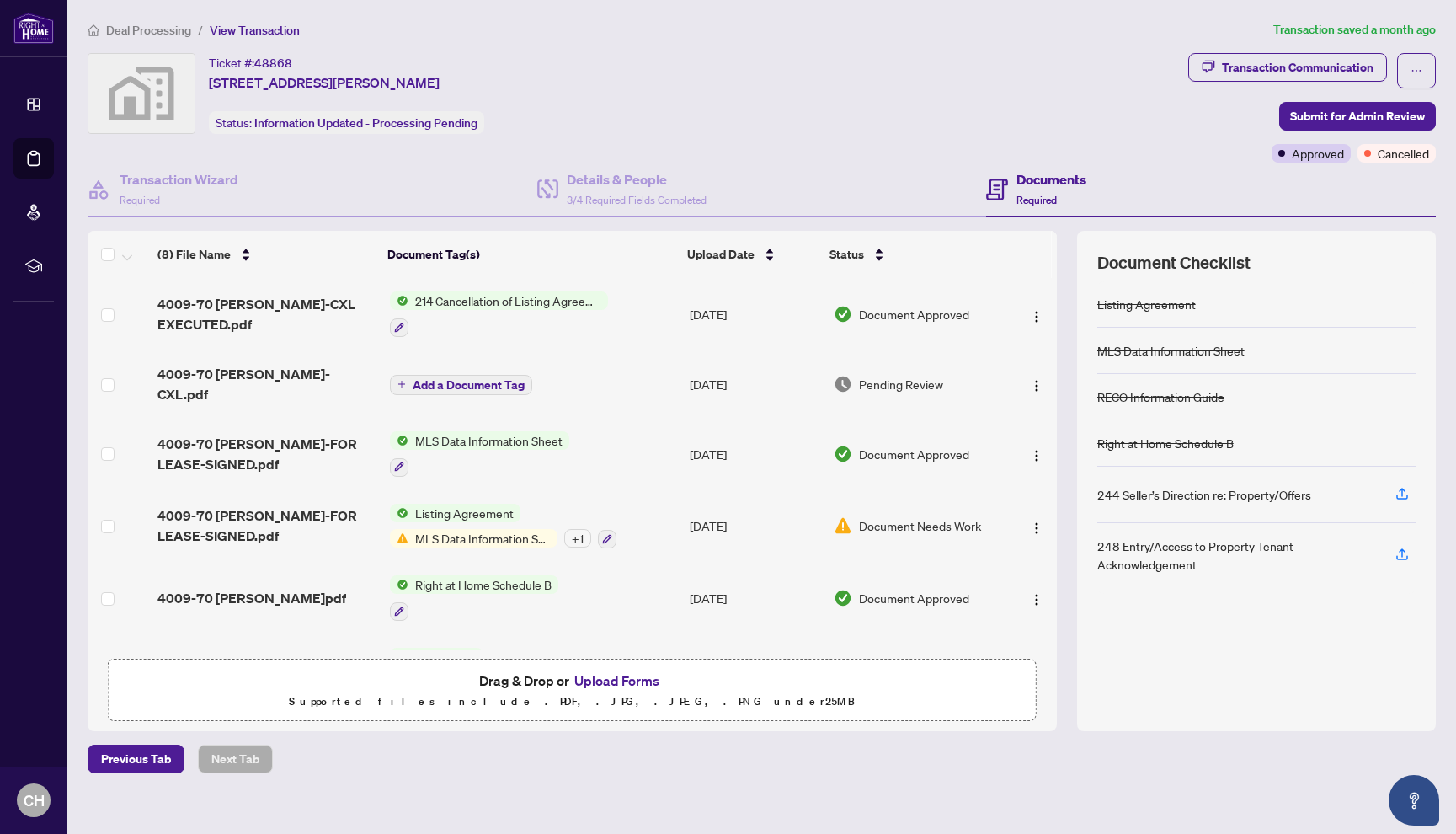
click at [154, 24] on span "Deal Processing" at bounding box center [148, 30] width 85 height 15
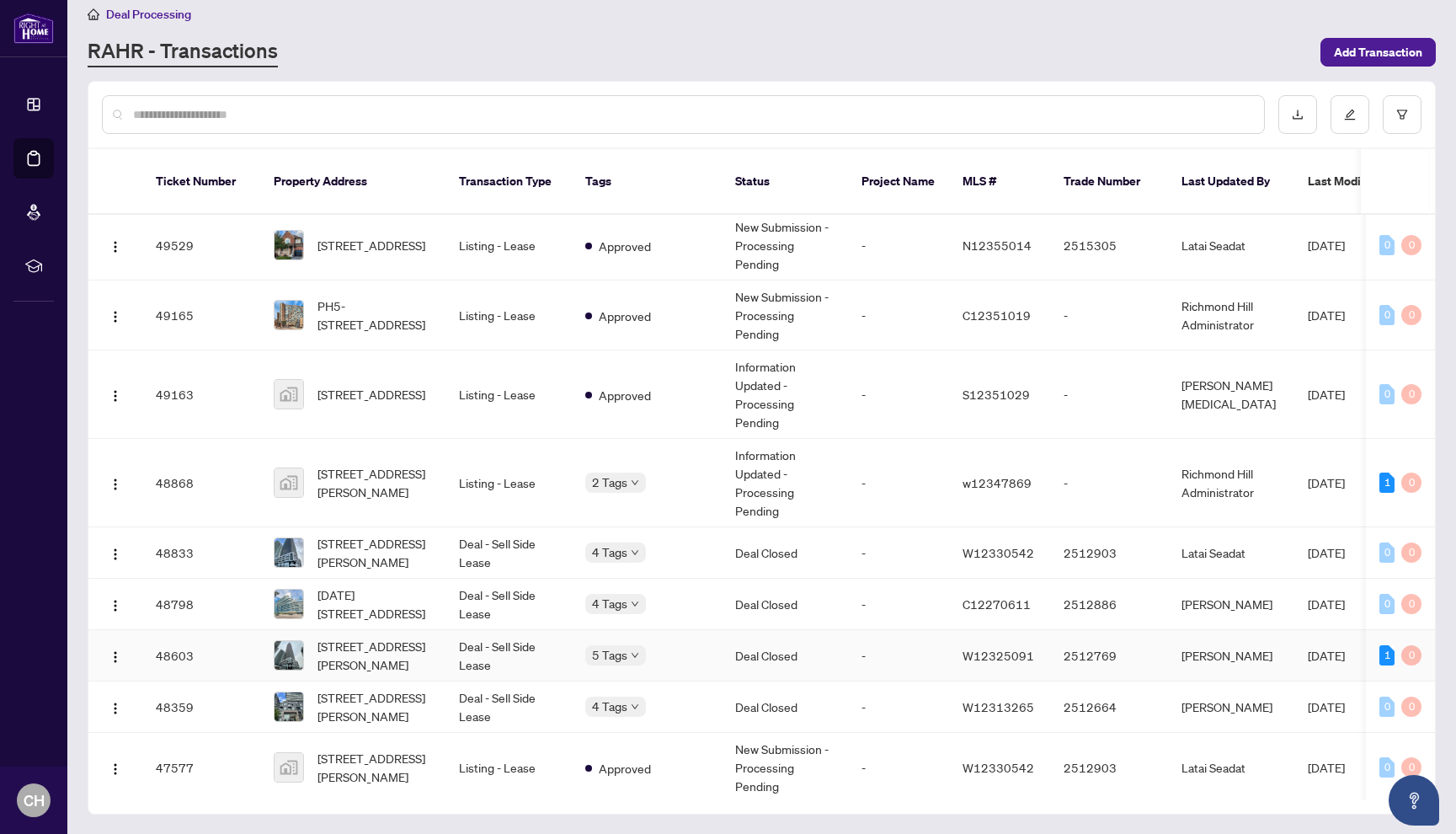
scroll to position [1600, 0]
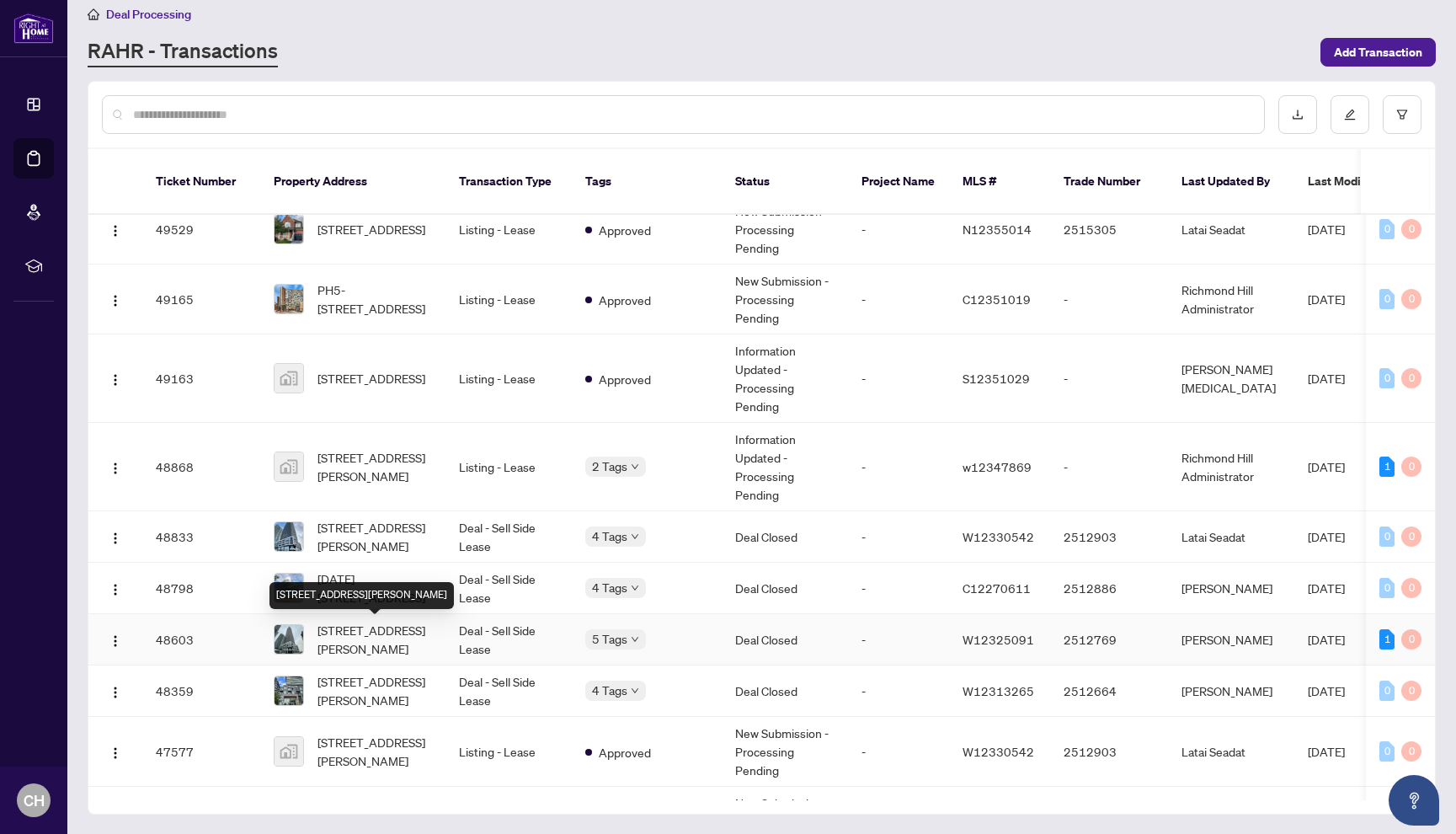
click at [403, 637] on span "[STREET_ADDRESS][PERSON_NAME]" at bounding box center [374, 639] width 115 height 38
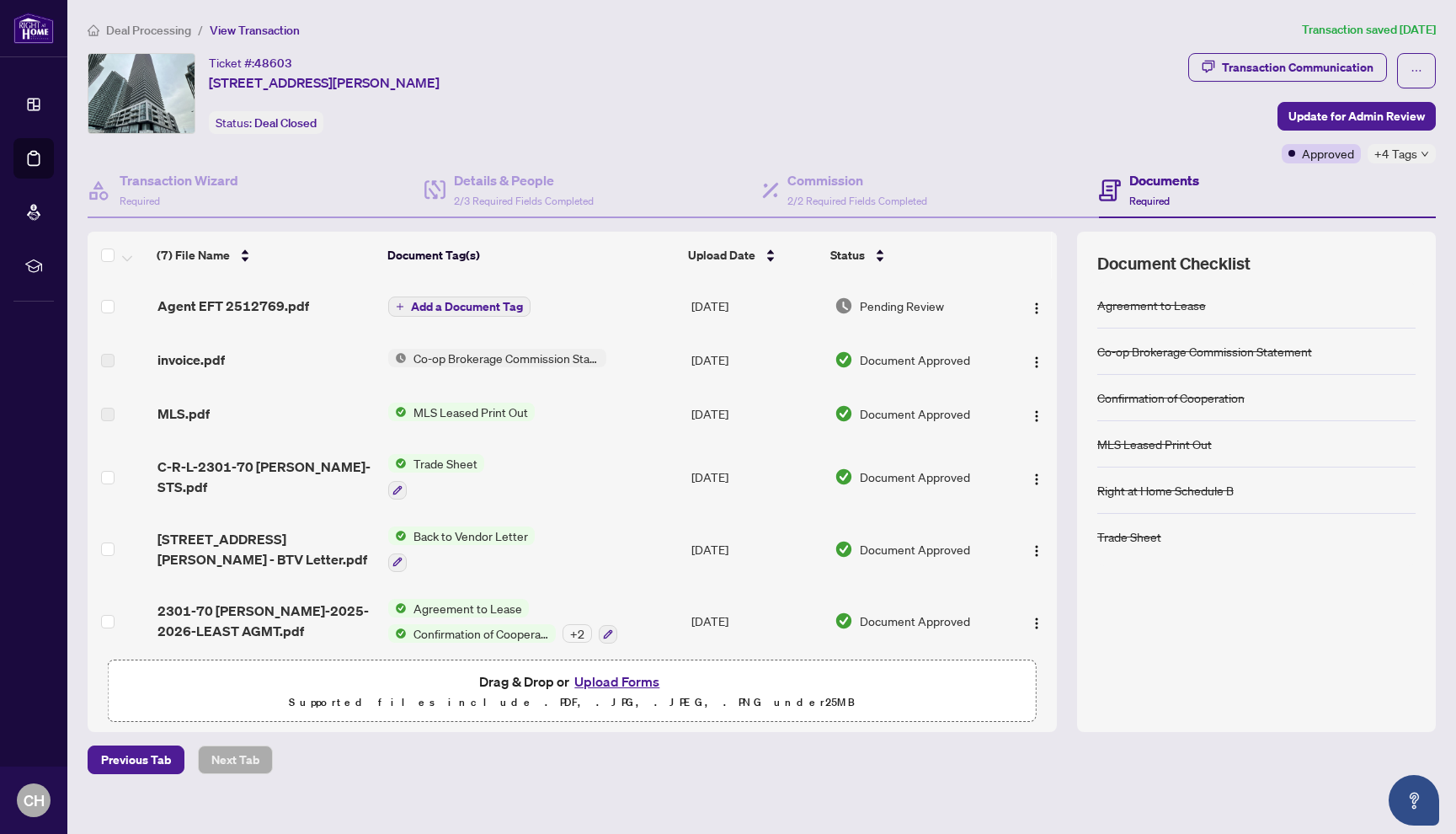
click at [140, 15] on main "Deal Processing / View Transaction Transaction saved [DATE] Ticket #: 48603 [ST…" at bounding box center [762, 417] width 1389 height 834
click at [140, 25] on span "Deal Processing" at bounding box center [148, 30] width 85 height 15
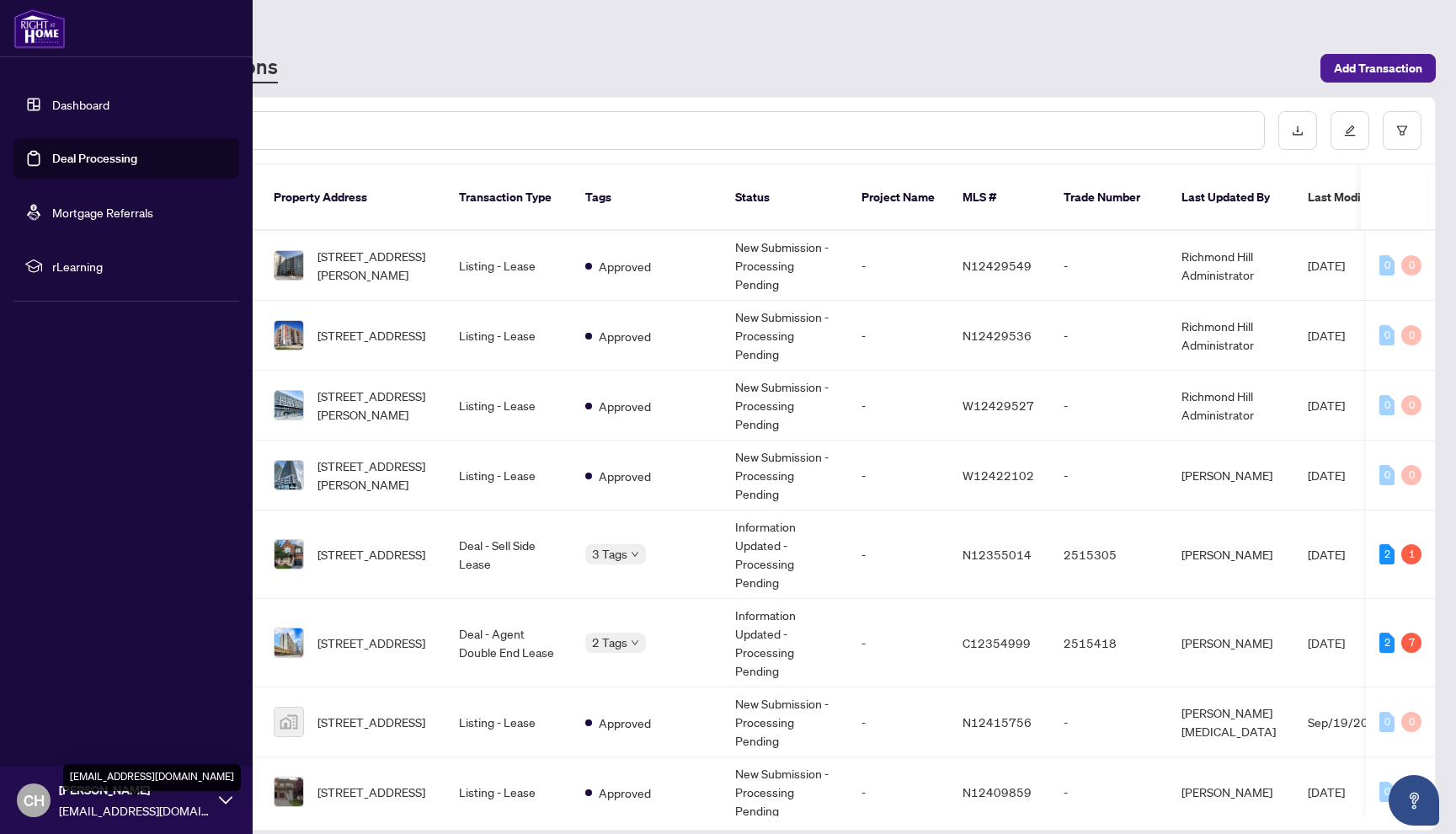
click at [118, 804] on span "[EMAIL_ADDRESS][DOMAIN_NAME]" at bounding box center [134, 810] width 151 height 19
click at [110, 701] on button "Logout" at bounding box center [126, 700] width 226 height 29
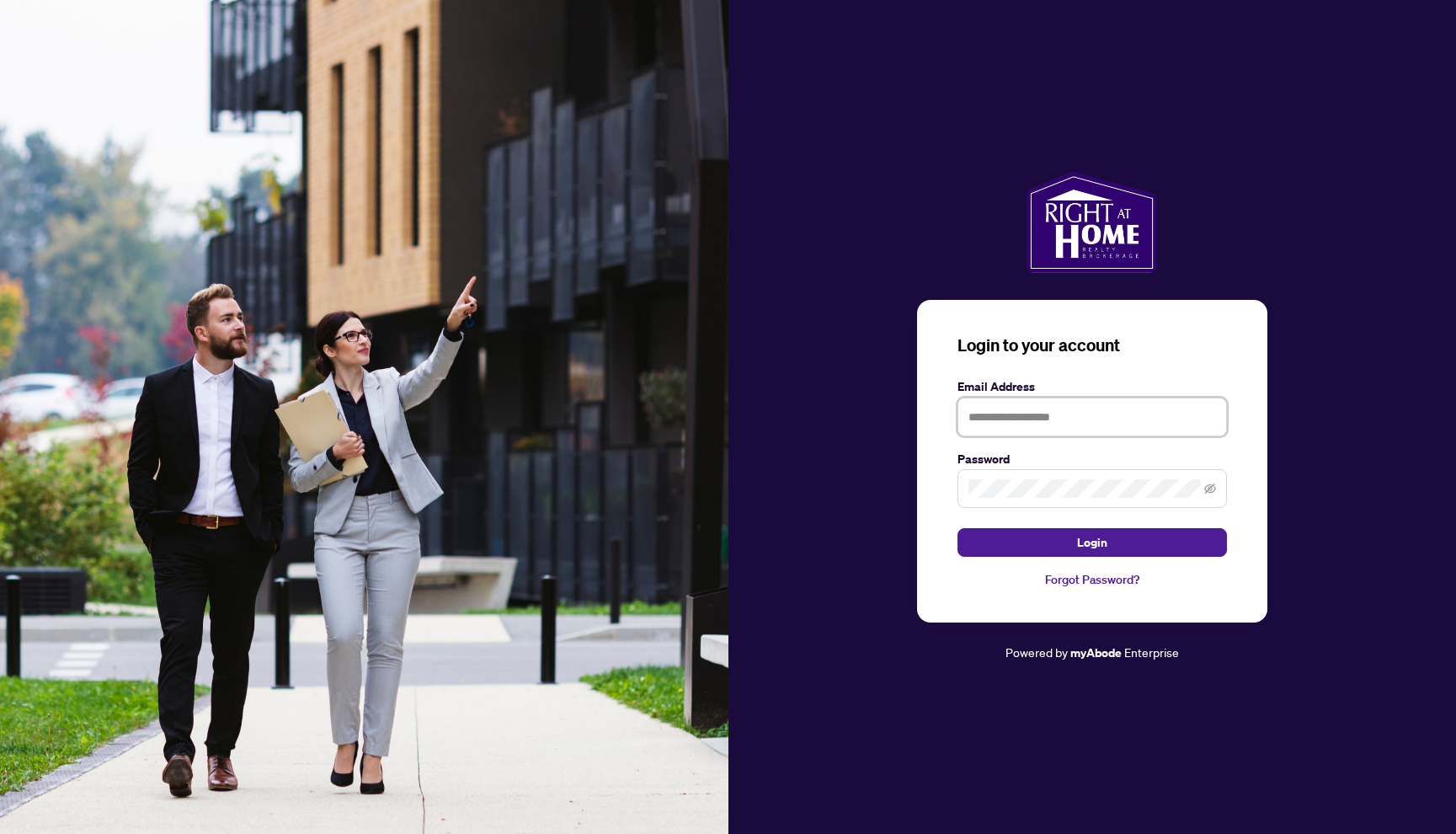
type input "**********"
